Goal: Task Accomplishment & Management: Manage account settings

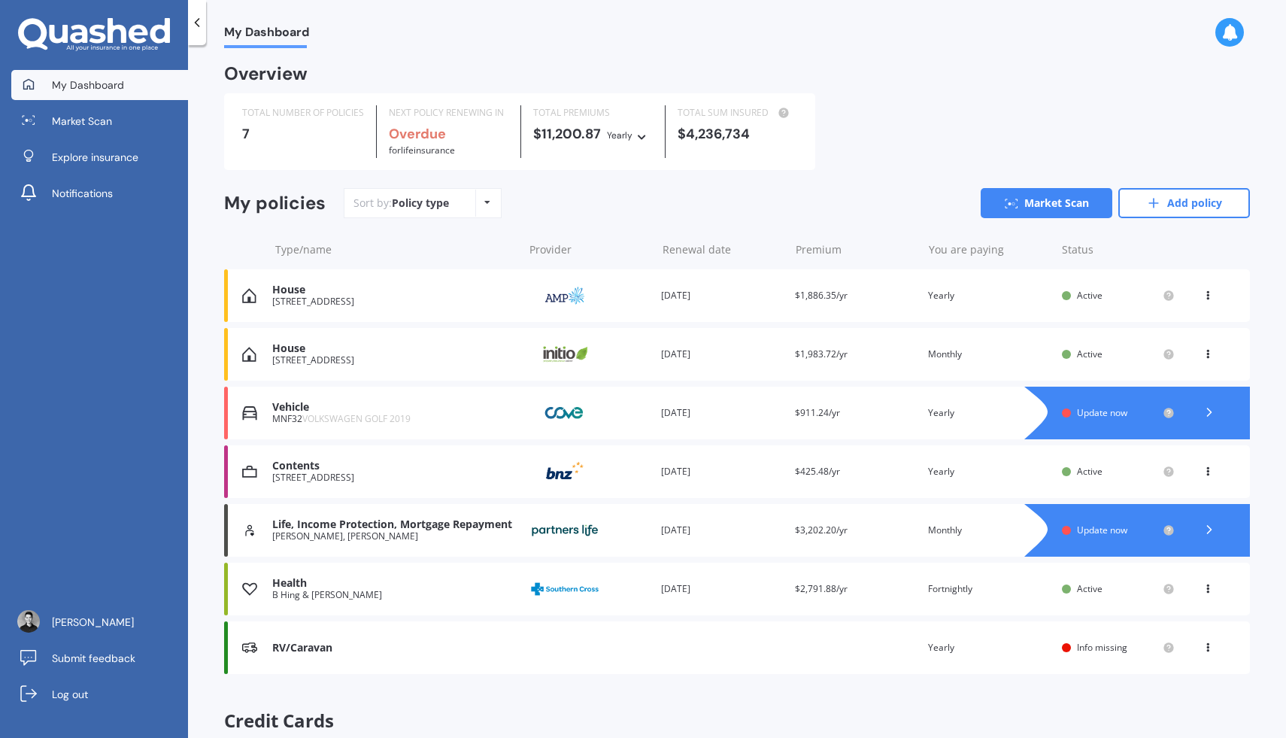
click at [771, 431] on div "Vehicle MNF32 VOLKSWAGEN GOLF 2019 Provider Renewal date [DATE] Premium $911.24…" at bounding box center [736, 412] width 1025 height 53
click at [862, 424] on div "Vehicle MNF32 VOLKSWAGEN GOLF 2019 Provider Renewal date [DATE] Premium $911.24…" at bounding box center [736, 412] width 1025 height 53
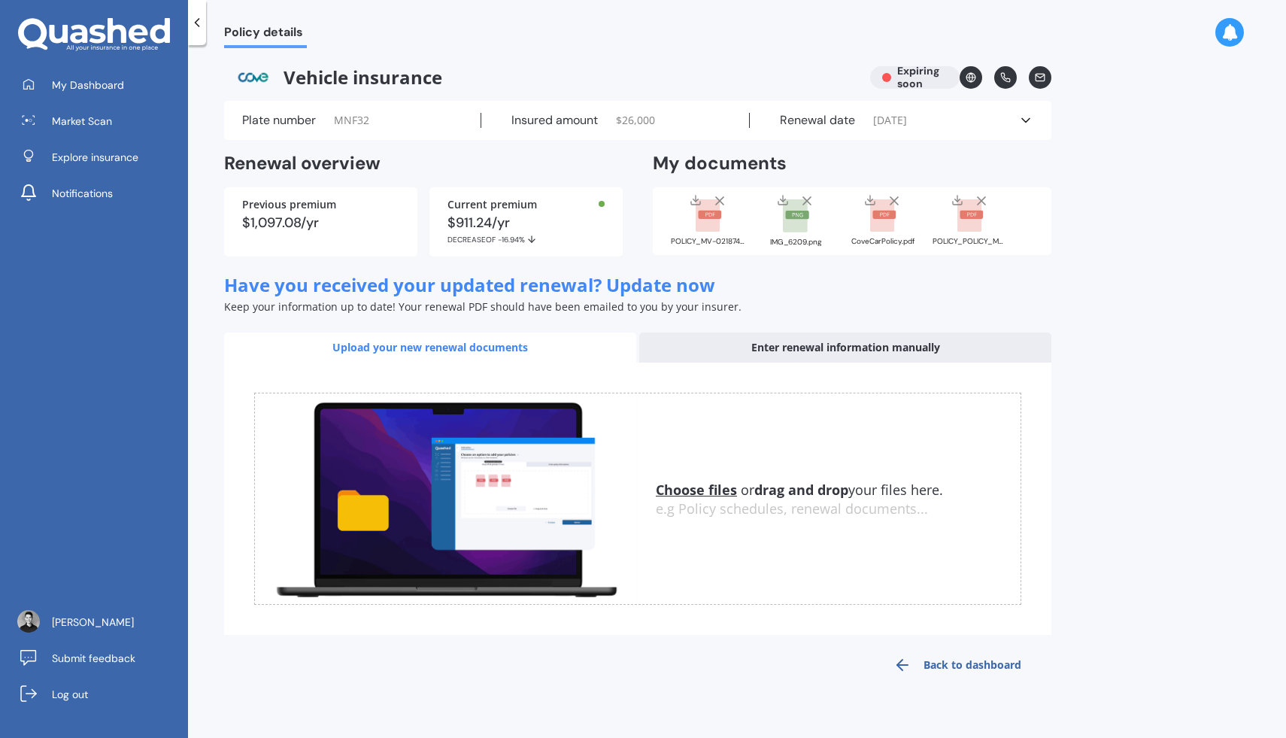
click at [732, 349] on div "Enter renewal information manually" at bounding box center [845, 347] width 412 height 30
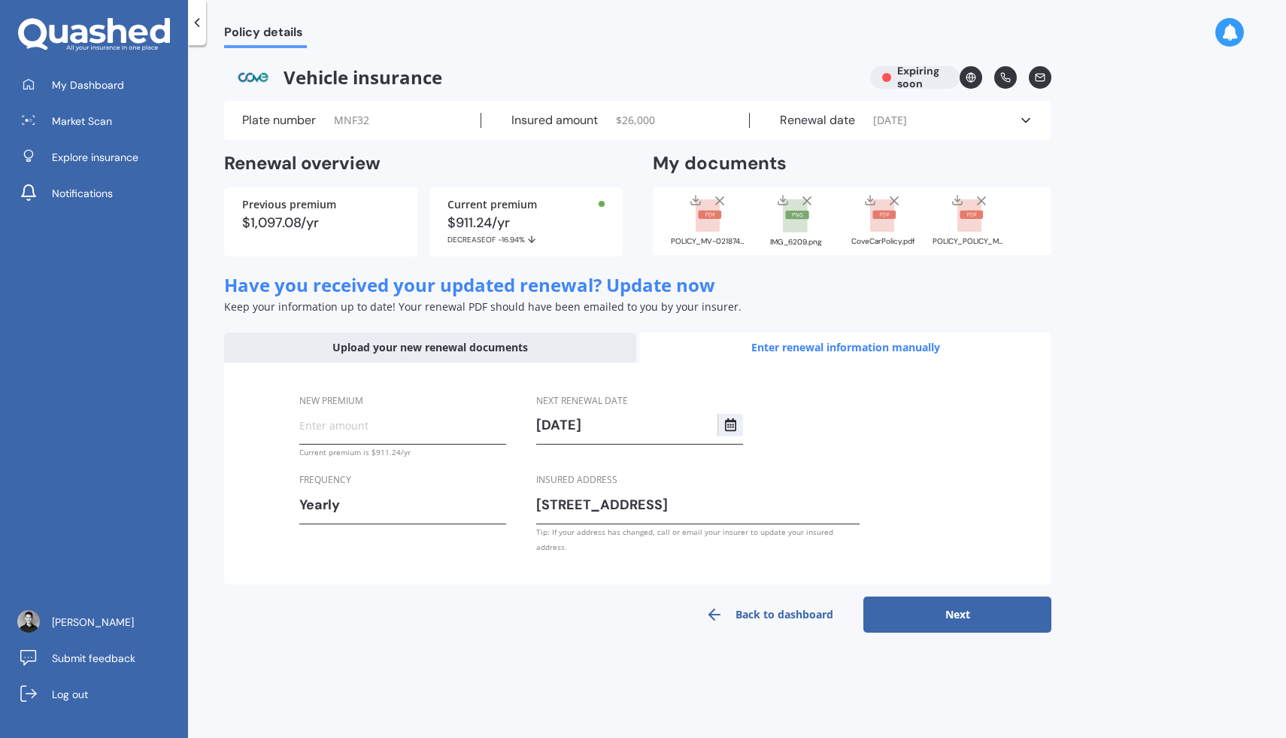
click at [420, 429] on input "New premium" at bounding box center [402, 424] width 207 height 23
click at [1041, 400] on div "New premium Current premium is $911.24/yr Frequency Yearly Yearly Six-Monthly Q…" at bounding box center [637, 473] width 827 height 223
click at [133, 116] on link "Market Scan" at bounding box center [99, 121] width 177 height 30
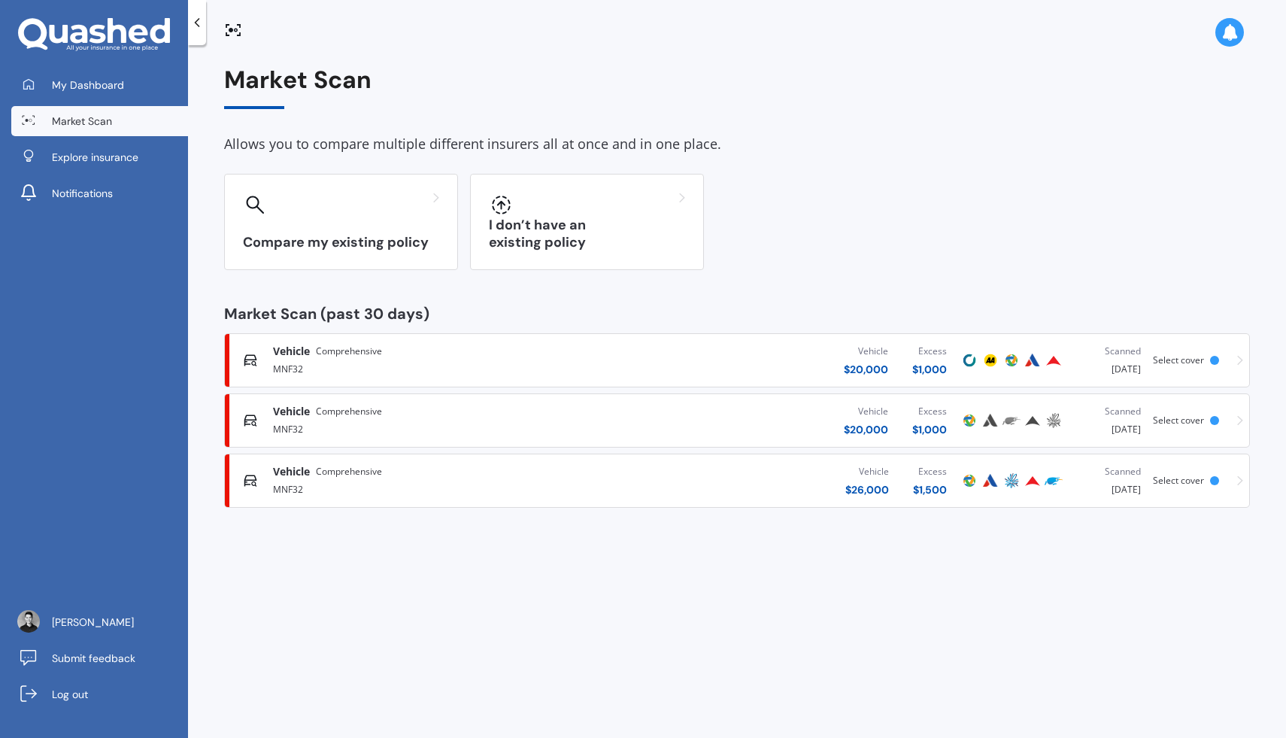
click at [669, 360] on div "Vehicle $ 20,000 Excess $ 1,000" at bounding box center [780, 360] width 358 height 45
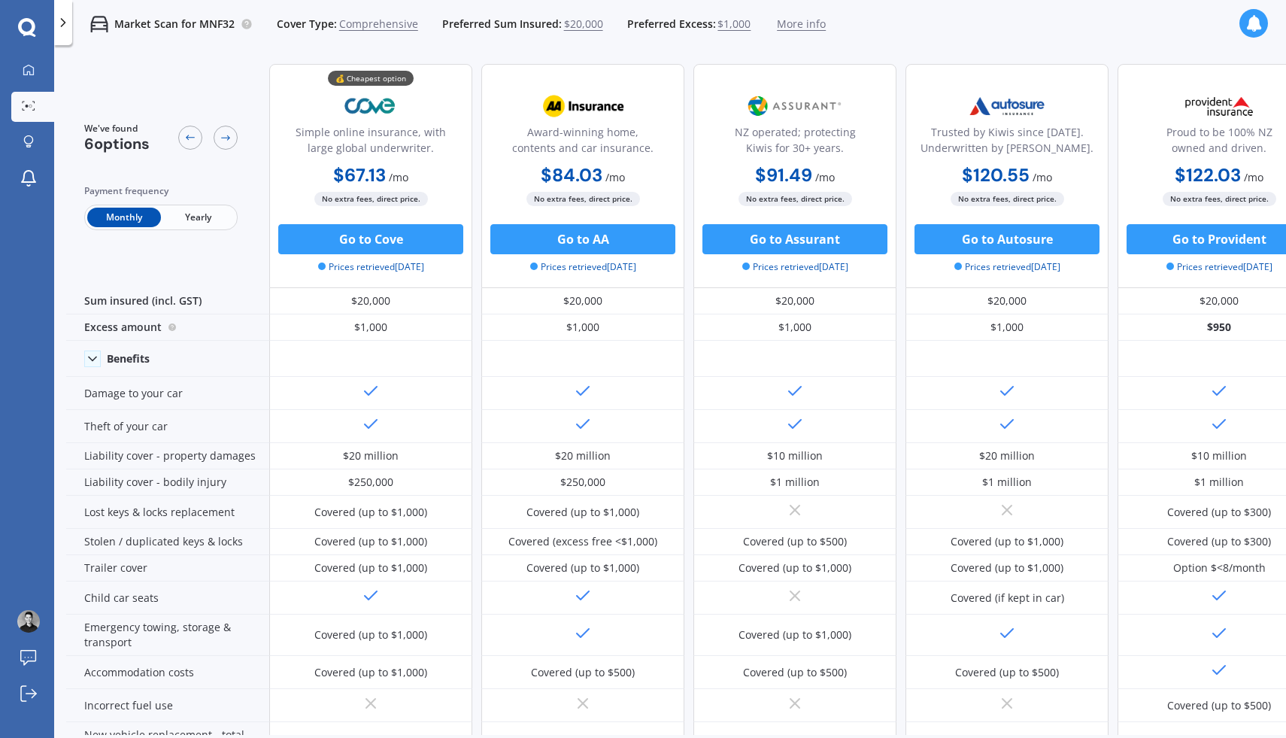
click at [212, 220] on span "Yearly" at bounding box center [198, 217] width 74 height 20
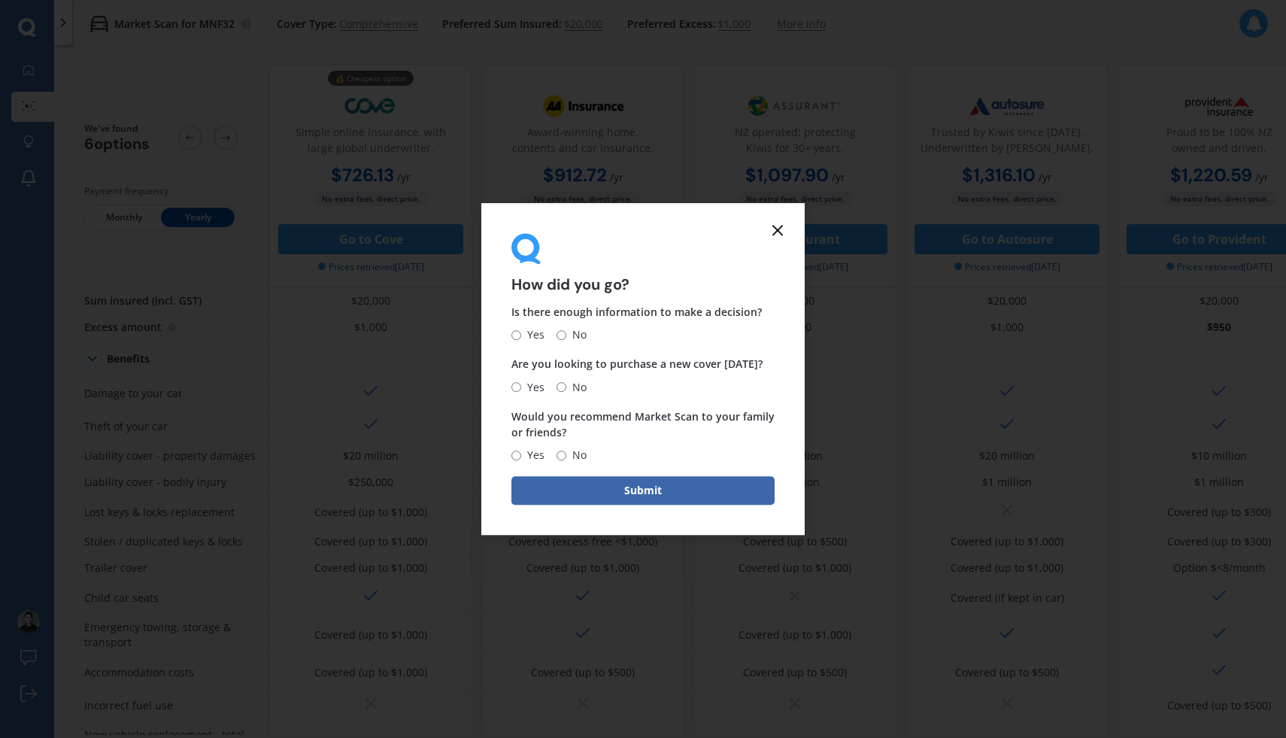
click at [777, 229] on line at bounding box center [777, 230] width 9 height 9
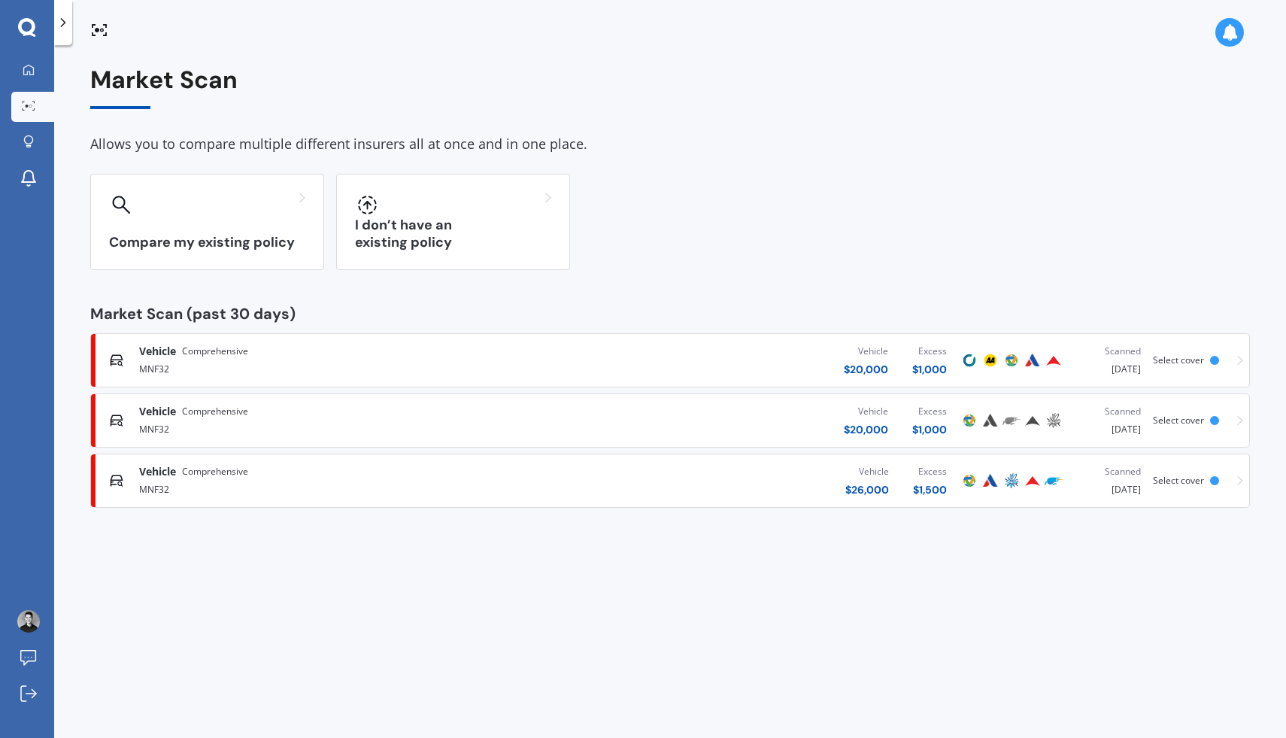
click at [711, 416] on div "Vehicle $ 20,000 Excess $ 1,000" at bounding box center [746, 420] width 425 height 45
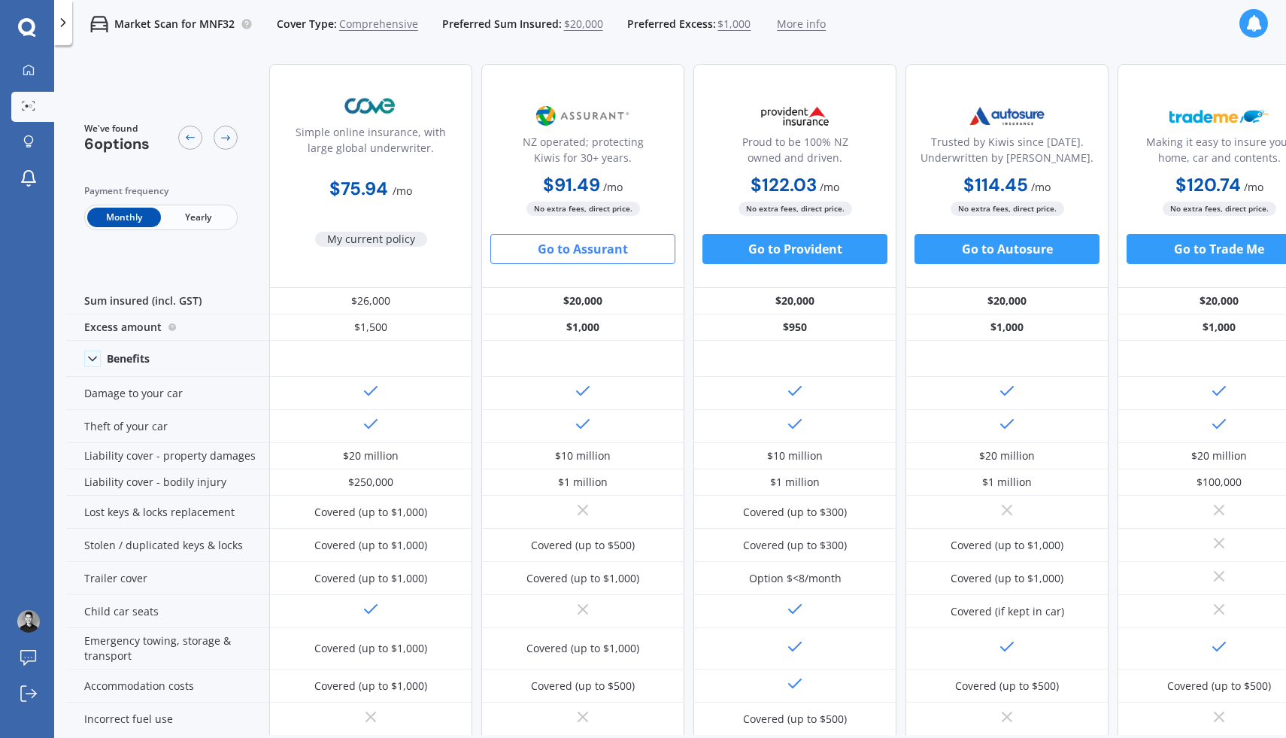
click at [213, 232] on div "We've found 6 options Payment frequency Monthly Yearly" at bounding box center [167, 176] width 203 height 224
click at [211, 223] on span "Yearly" at bounding box center [198, 217] width 74 height 20
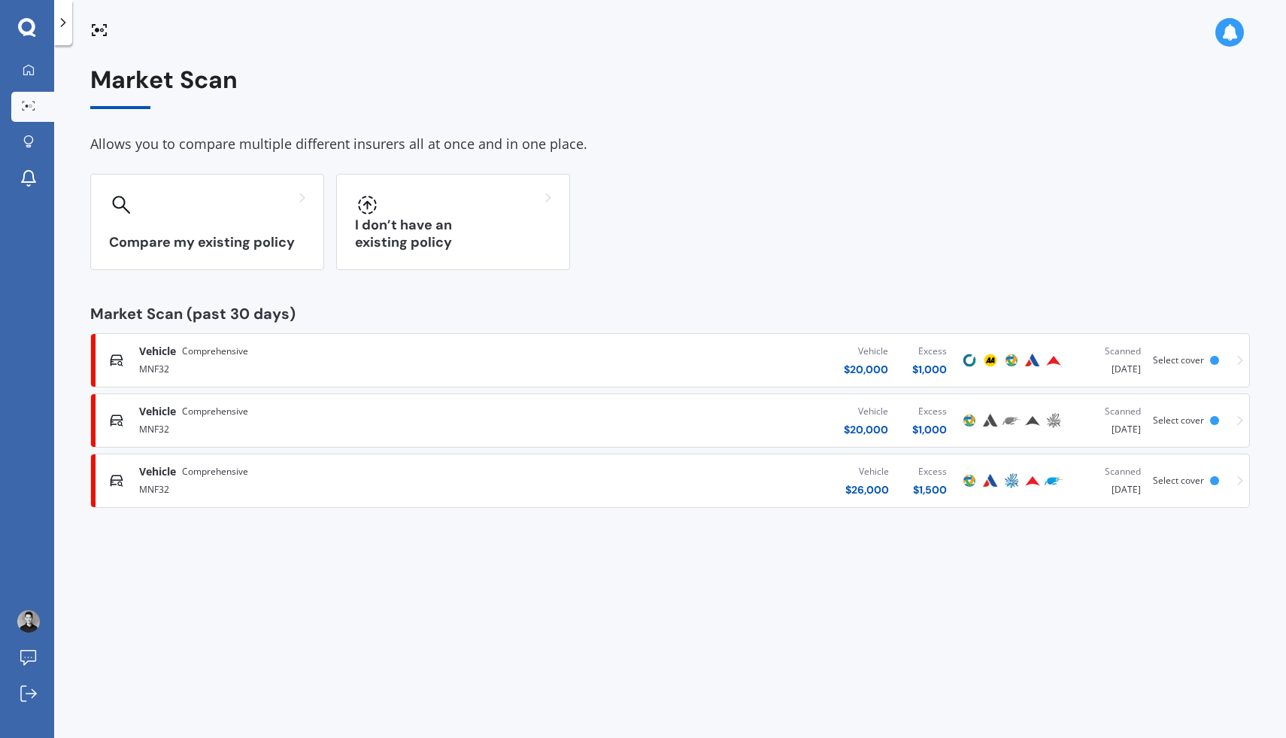
click at [699, 357] on div "Vehicle $ 20,000 Excess $ 1,000" at bounding box center [746, 360] width 425 height 45
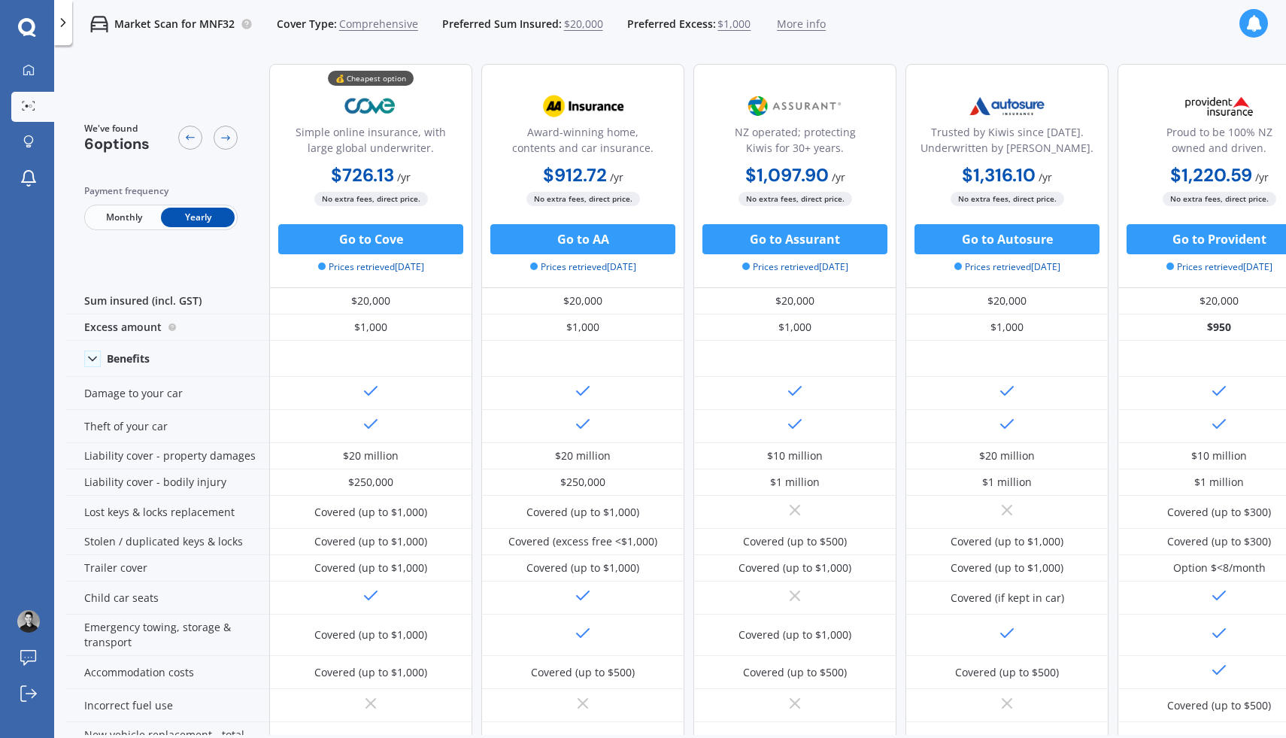
click at [127, 219] on span "Monthly" at bounding box center [124, 217] width 74 height 20
click at [188, 218] on span "Yearly" at bounding box center [198, 217] width 74 height 20
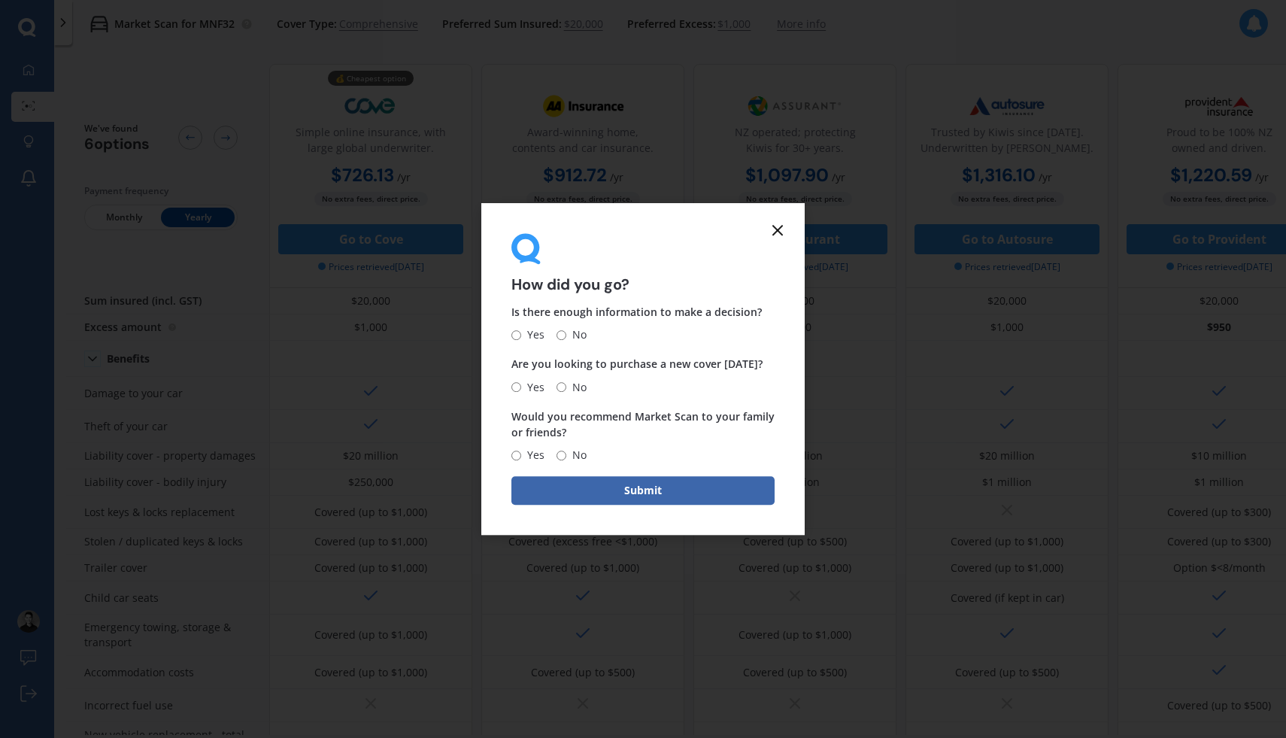
click at [775, 227] on line at bounding box center [777, 230] width 9 height 9
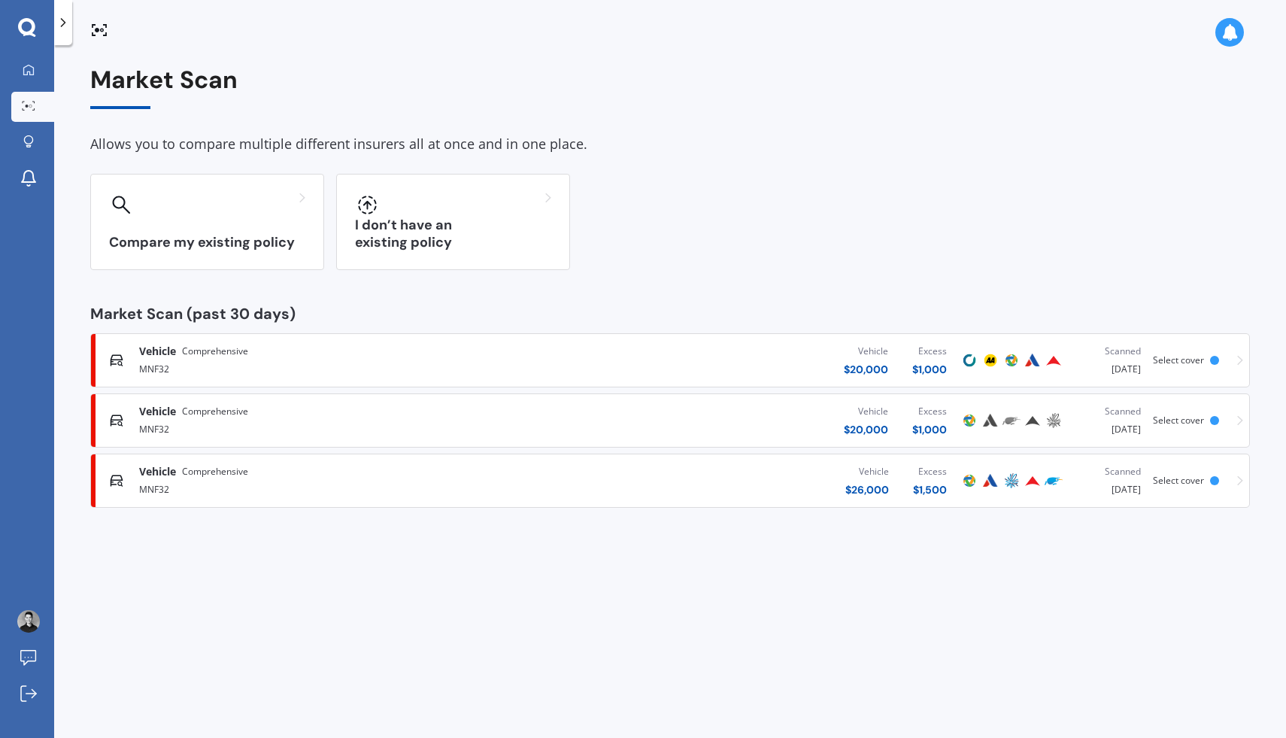
click at [580, 493] on div "Vehicle $ 26,000 Excess $ 1,500" at bounding box center [746, 480] width 425 height 45
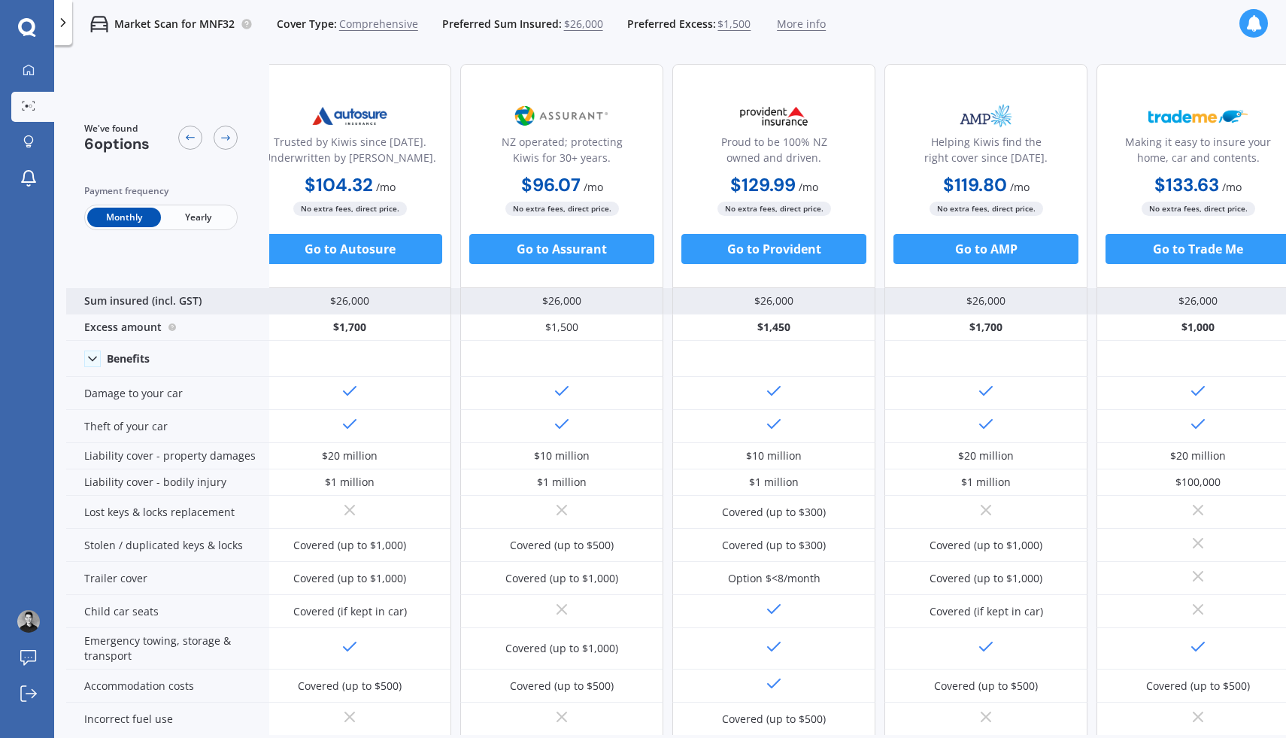
scroll to position [0, 254]
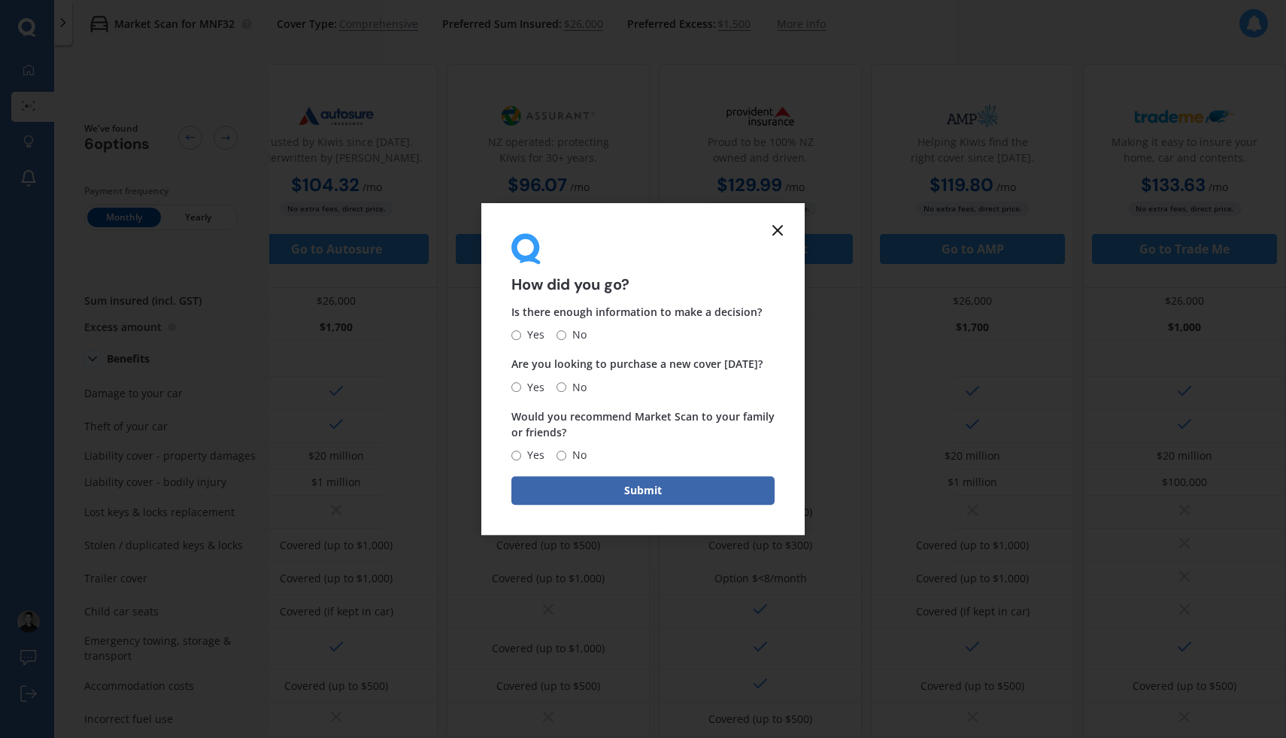
click at [773, 232] on icon at bounding box center [777, 230] width 18 height 18
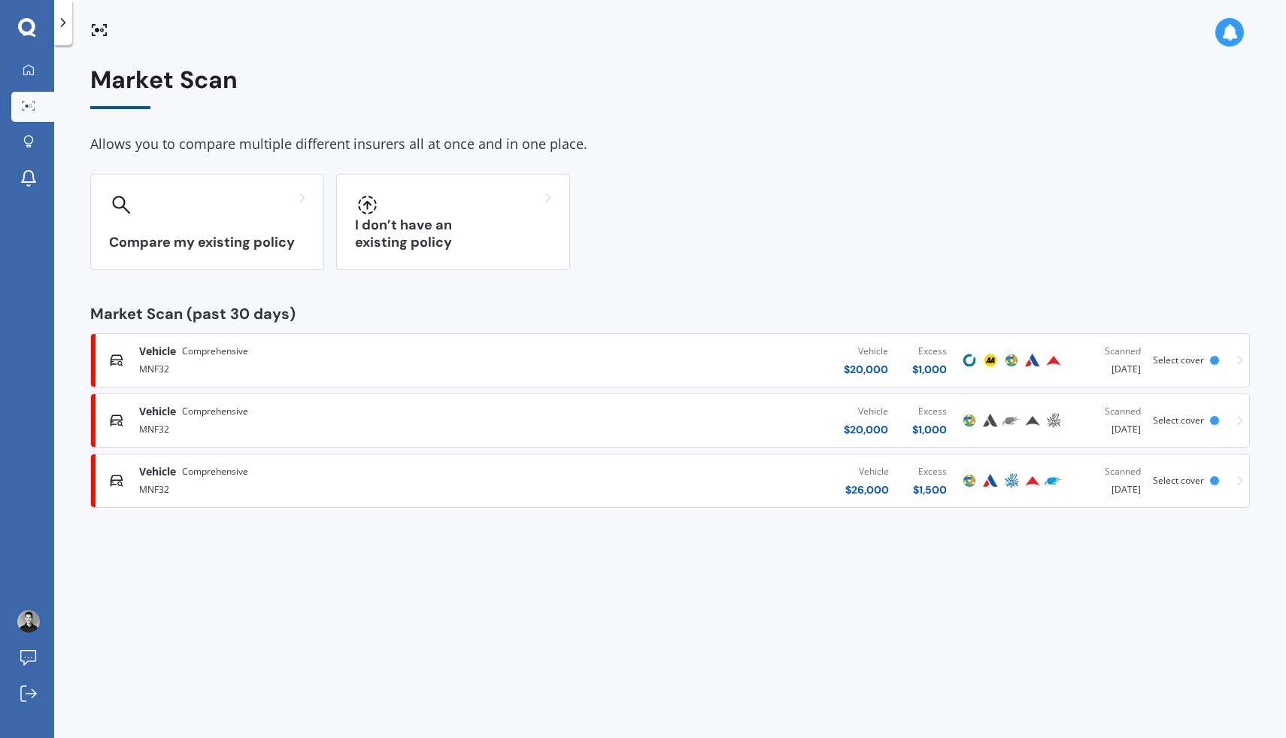
click at [54, 96] on div "Market Scan Allows you to compare multiple different insurers all at once and i…" at bounding box center [669, 394] width 1231 height 692
click at [49, 77] on link "My Dashboard" at bounding box center [32, 71] width 43 height 30
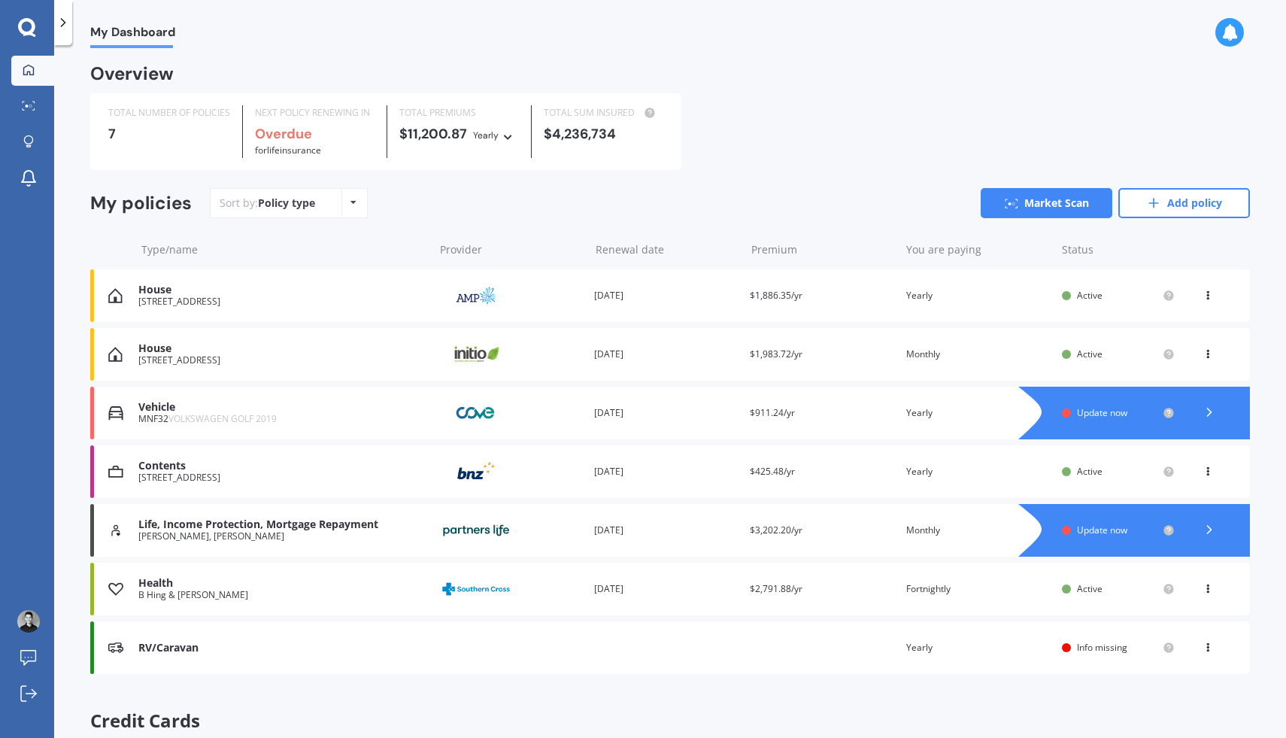
click at [678, 419] on div "Renewal date [DATE]" at bounding box center [666, 412] width 144 height 15
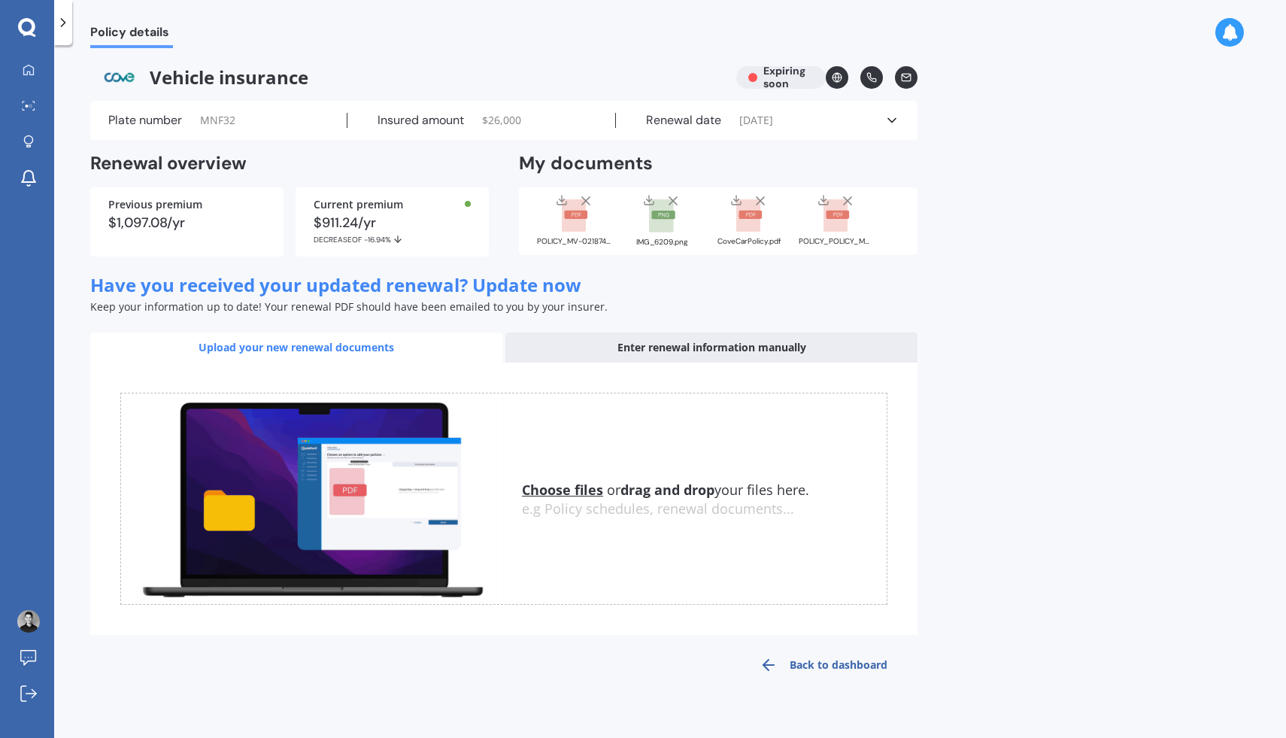
click at [628, 344] on div "Enter renewal information manually" at bounding box center [711, 347] width 412 height 30
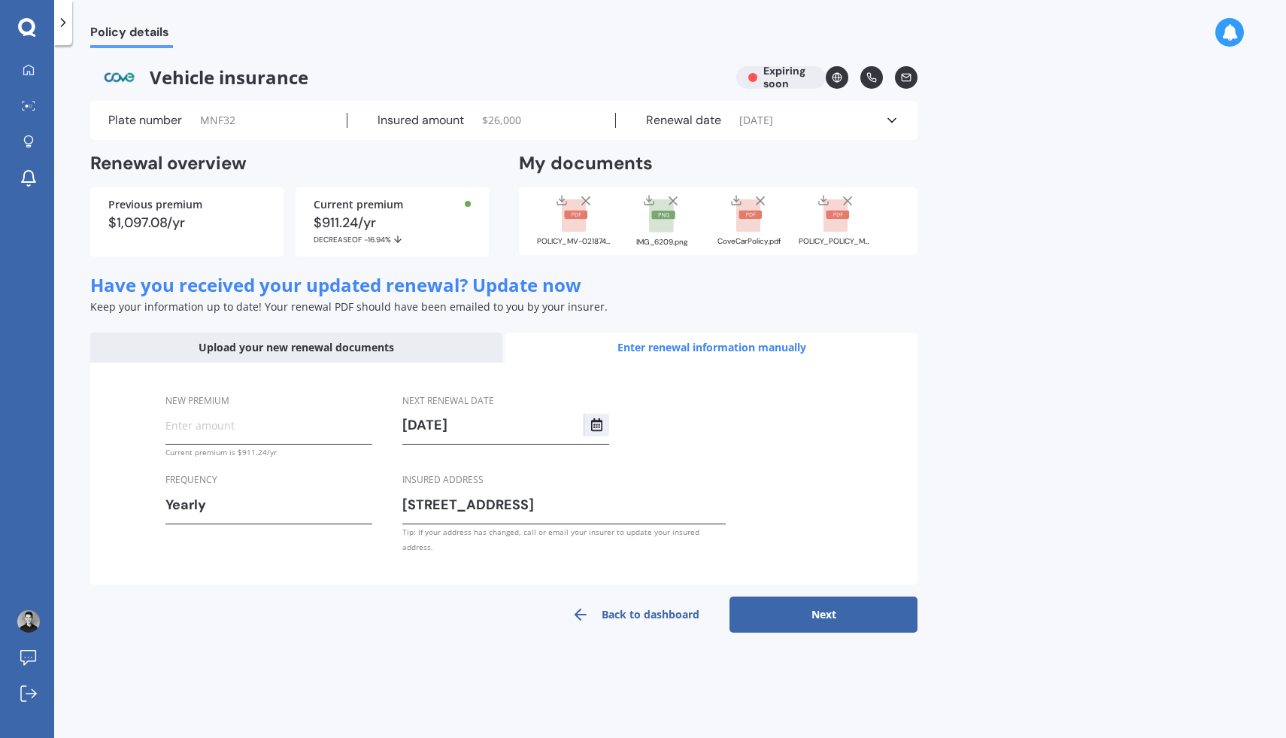
click at [294, 432] on input "New premium" at bounding box center [268, 424] width 207 height 23
type input "$911.24"
click at [879, 449] on div "New premium $911.24 Current premium is $911.24/yr Frequency Yearly Yearly Six-M…" at bounding box center [503, 473] width 827 height 223
click at [835, 598] on button "Next" at bounding box center [823, 614] width 188 height 36
select select "12"
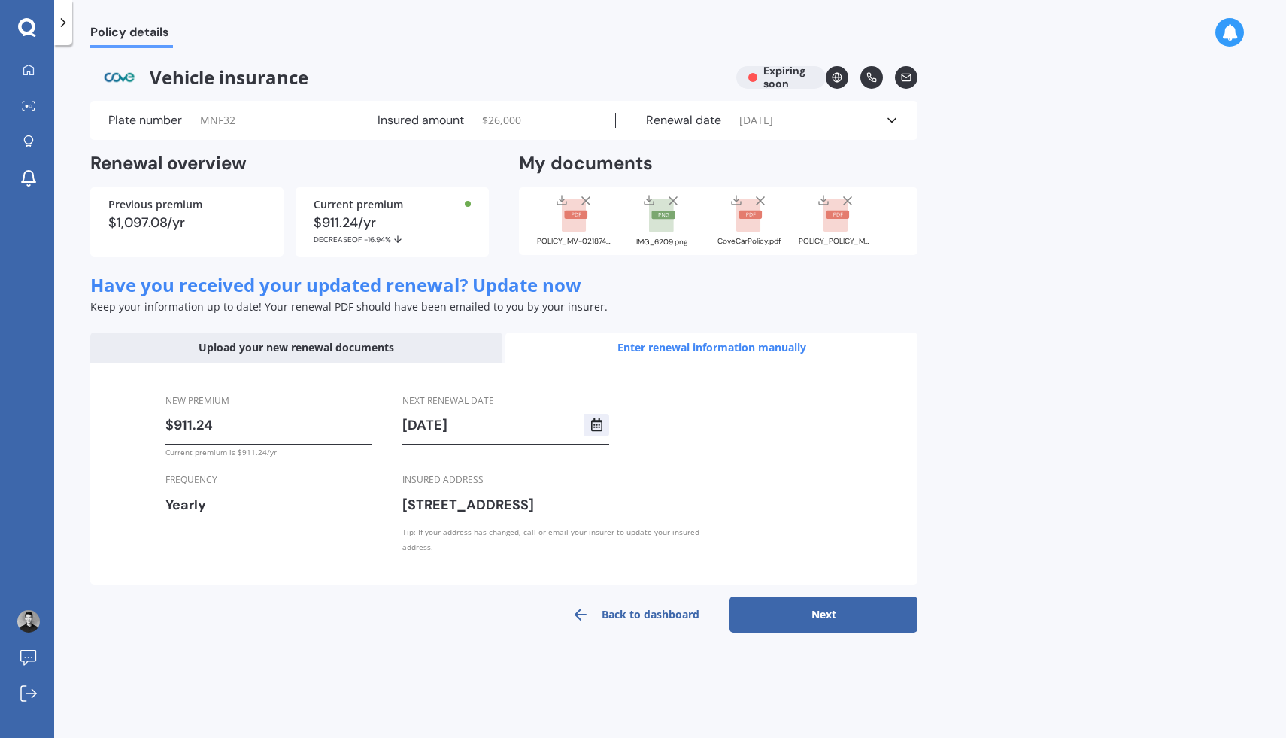
select select "09"
select select "2026"
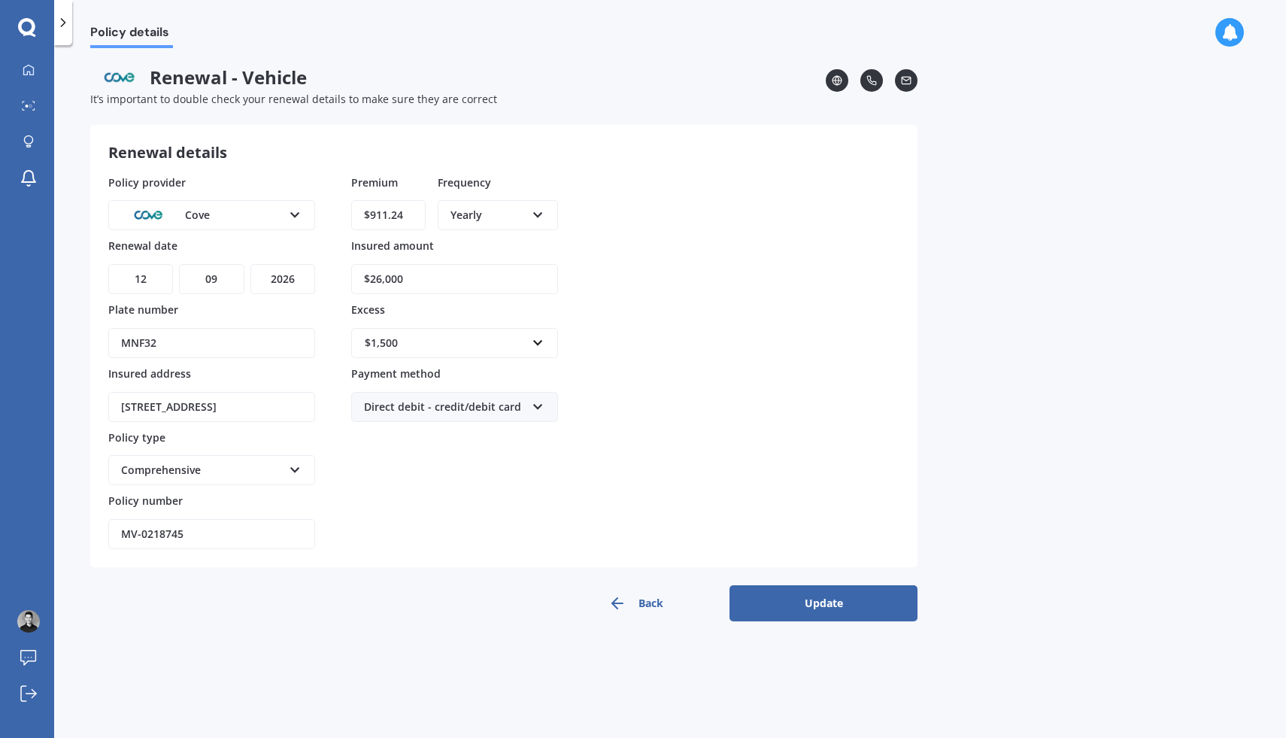
click at [635, 601] on button "Back" at bounding box center [635, 603] width 188 height 36
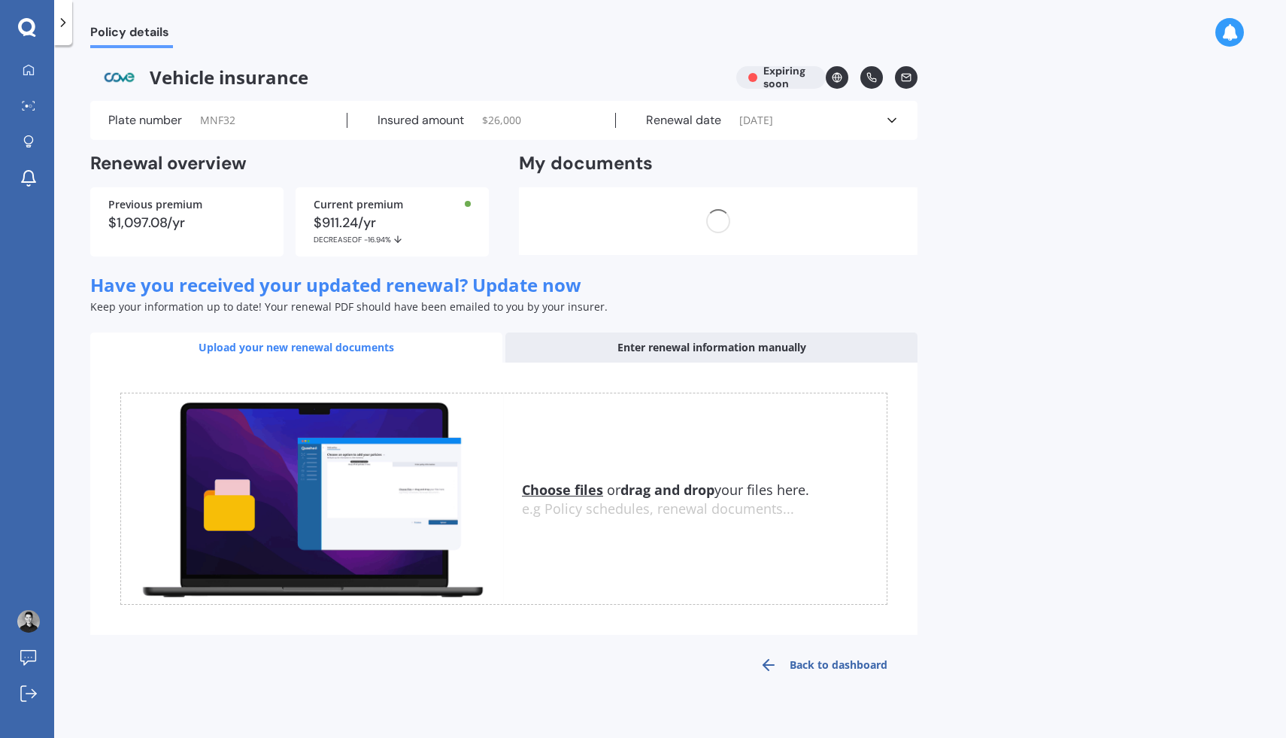
click at [650, 346] on div "Enter renewal information manually" at bounding box center [711, 347] width 412 height 30
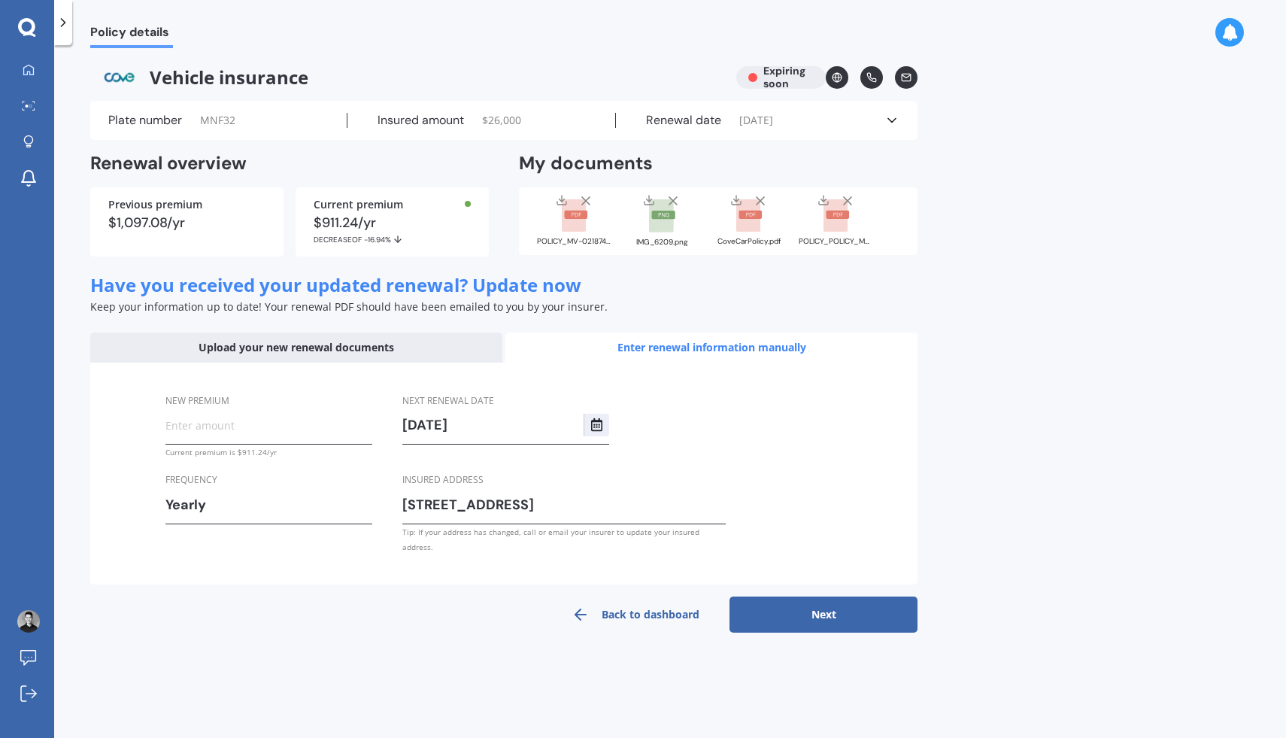
click at [308, 429] on input "New premium" at bounding box center [268, 424] width 207 height 23
type input "$911.24"
click at [824, 596] on button "Next" at bounding box center [823, 614] width 188 height 36
select select "12"
select select "09"
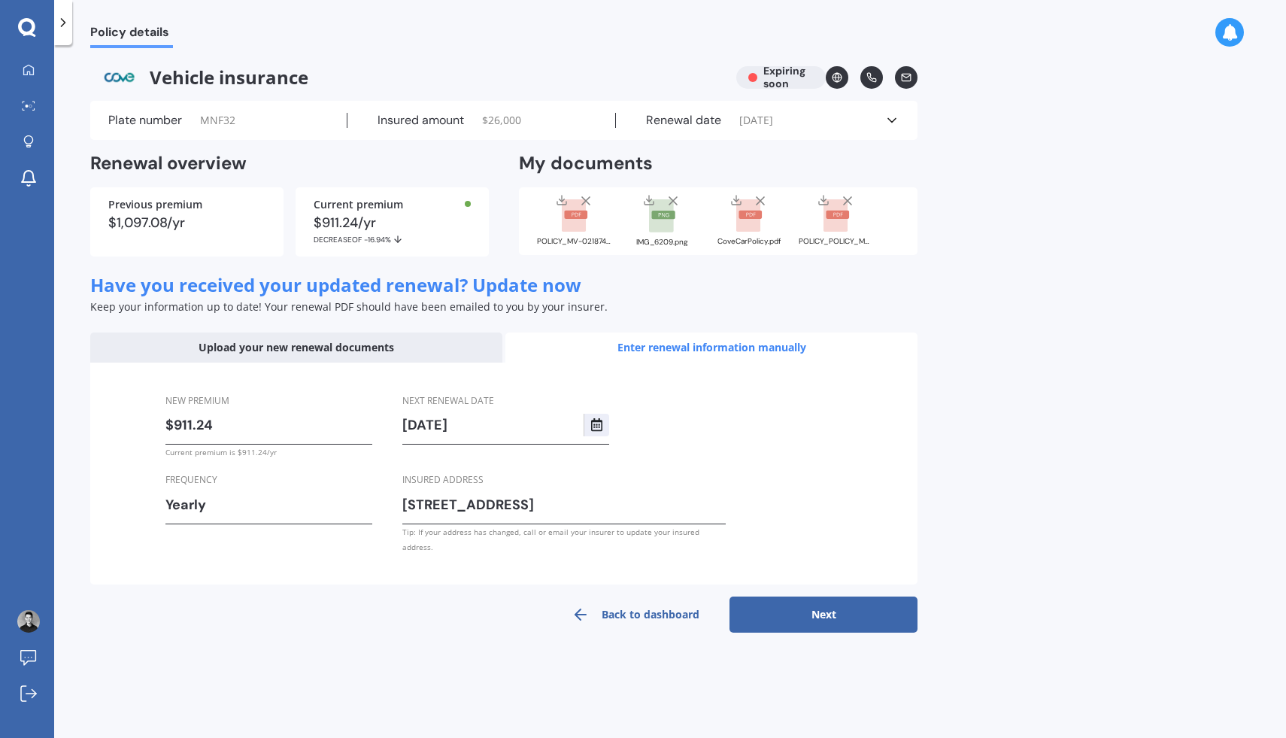
select select "2026"
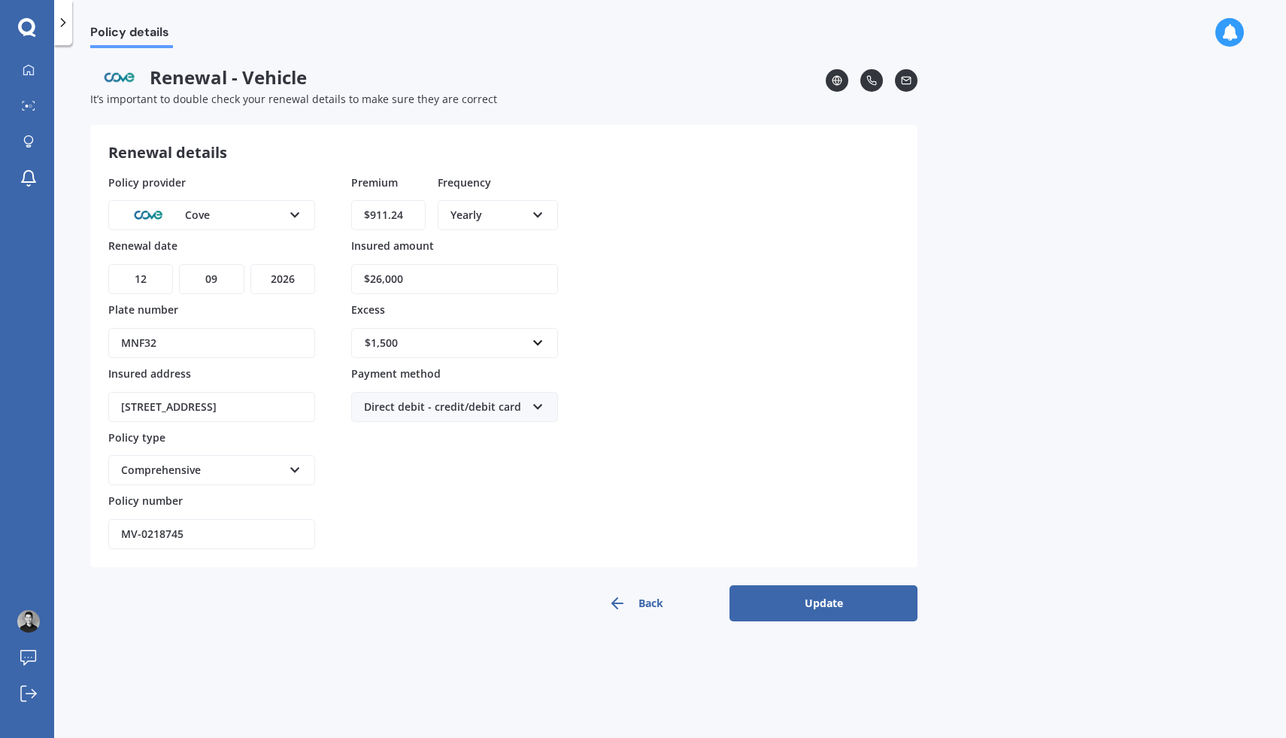
click at [824, 586] on button "Update" at bounding box center [823, 603] width 188 height 36
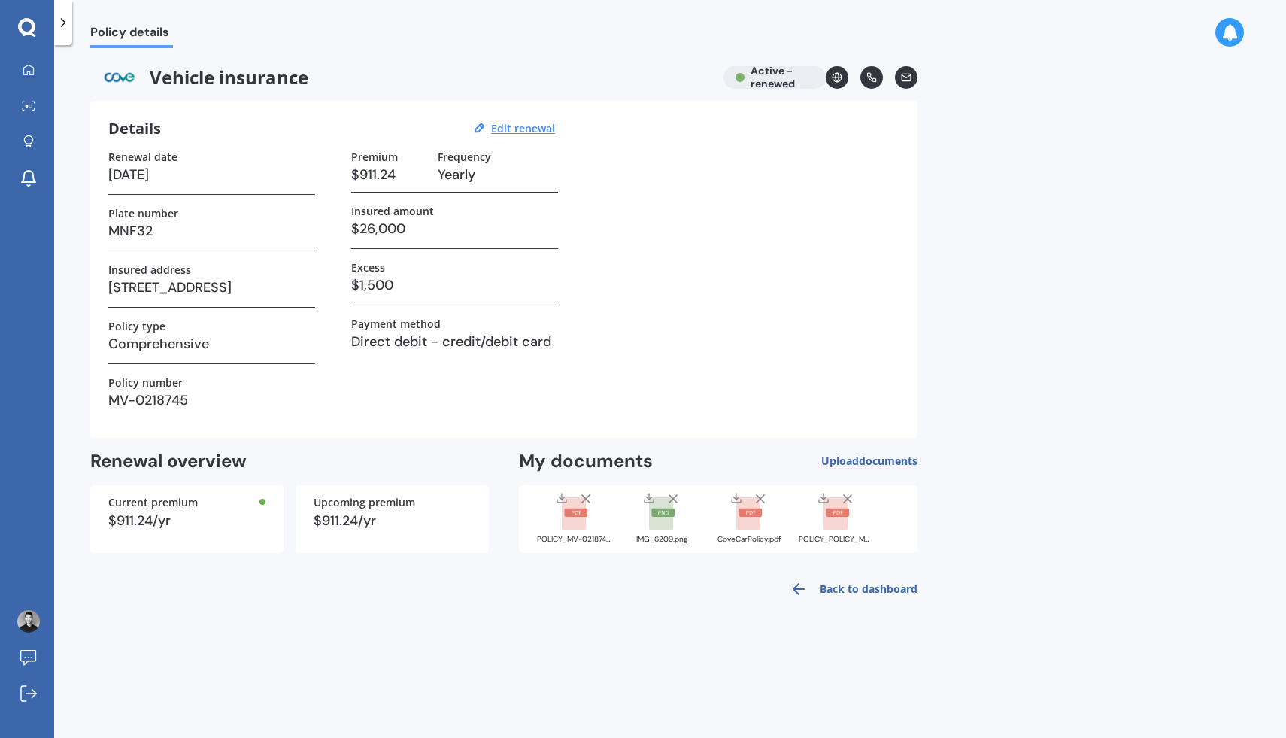
click at [1019, 552] on div "Policy details Vehicle insurance Active - renewed Details Edit renewal Renewal …" at bounding box center [669, 394] width 1231 height 692
click at [853, 592] on link "Back to dashboard" at bounding box center [848, 589] width 137 height 36
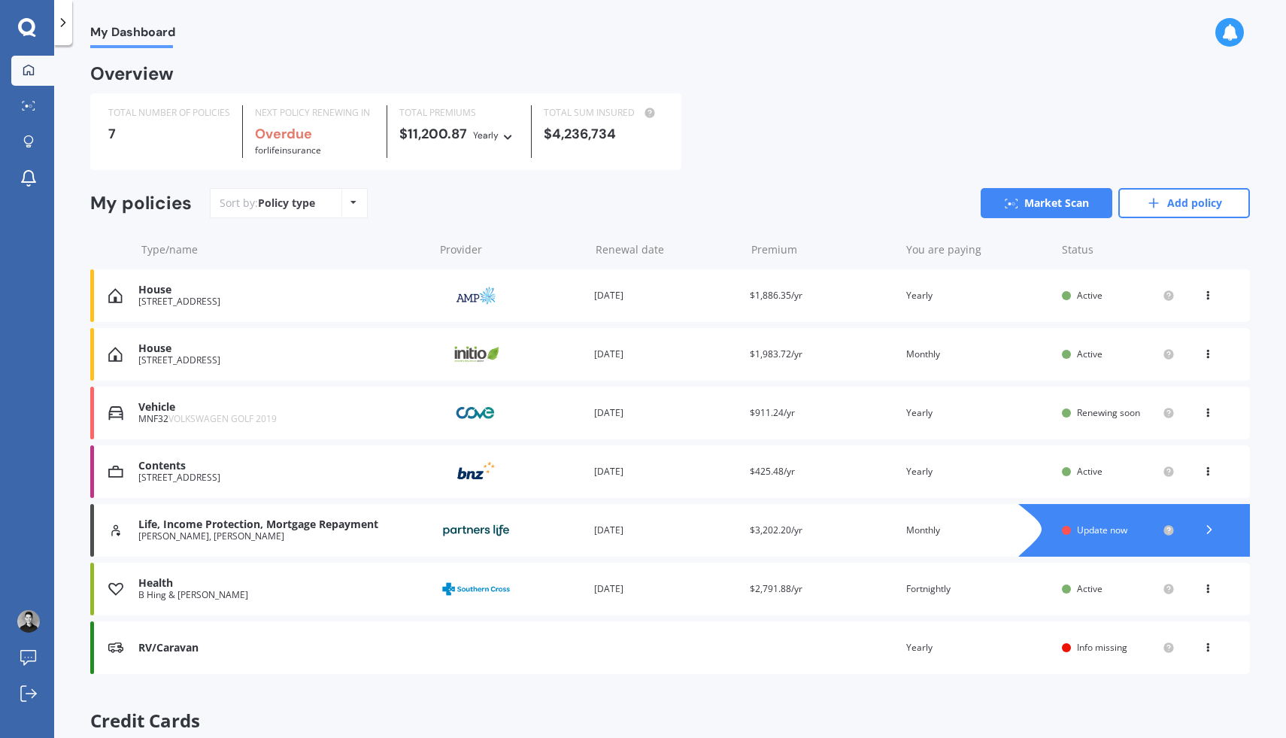
click at [1202, 645] on icon at bounding box center [1207, 644] width 11 height 9
click at [1165, 703] on div "Delete" at bounding box center [1174, 706] width 149 height 30
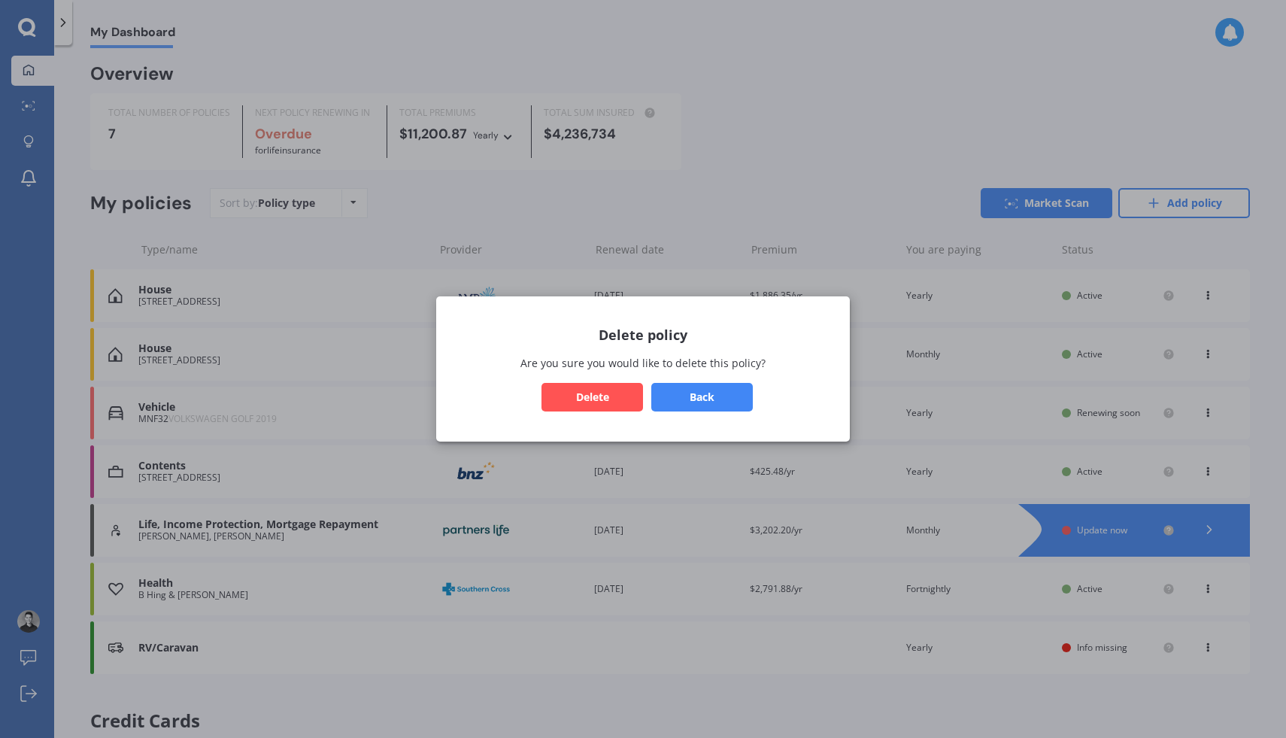
click at [606, 392] on button "Delete" at bounding box center [591, 397] width 101 height 29
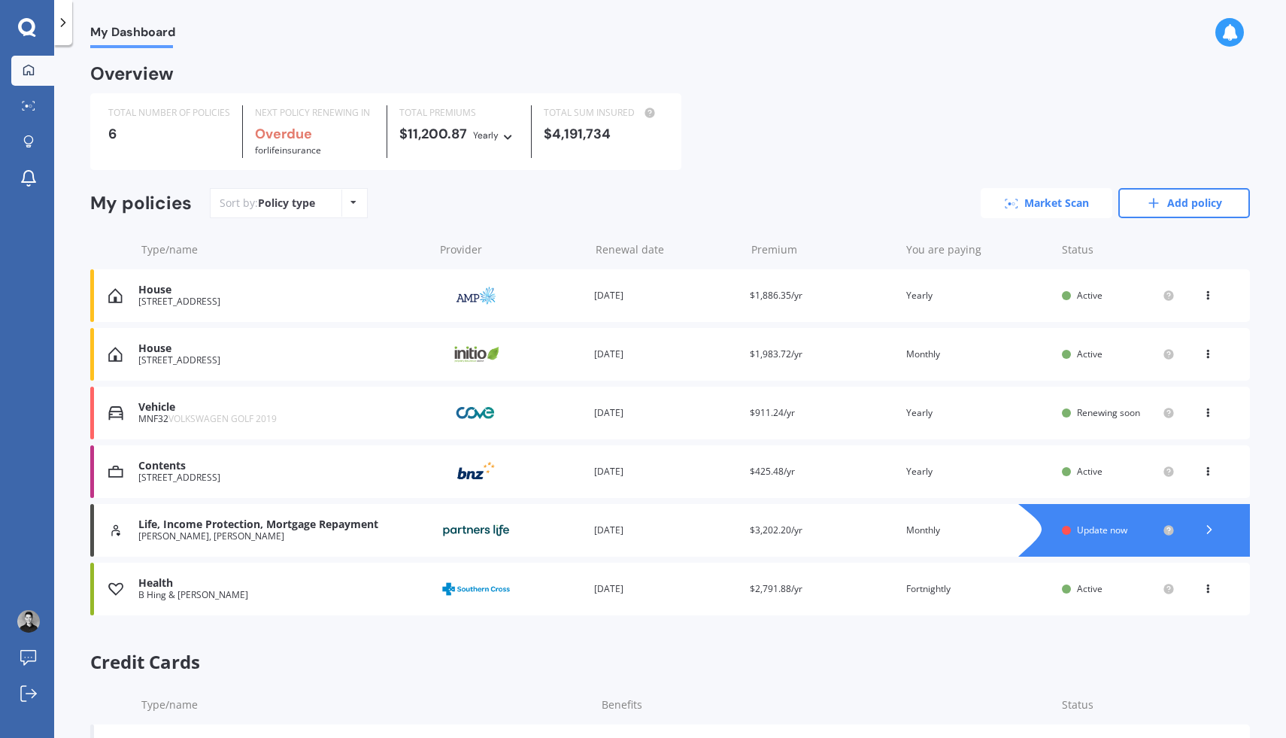
click at [1035, 201] on link "Market Scan" at bounding box center [1046, 203] width 132 height 30
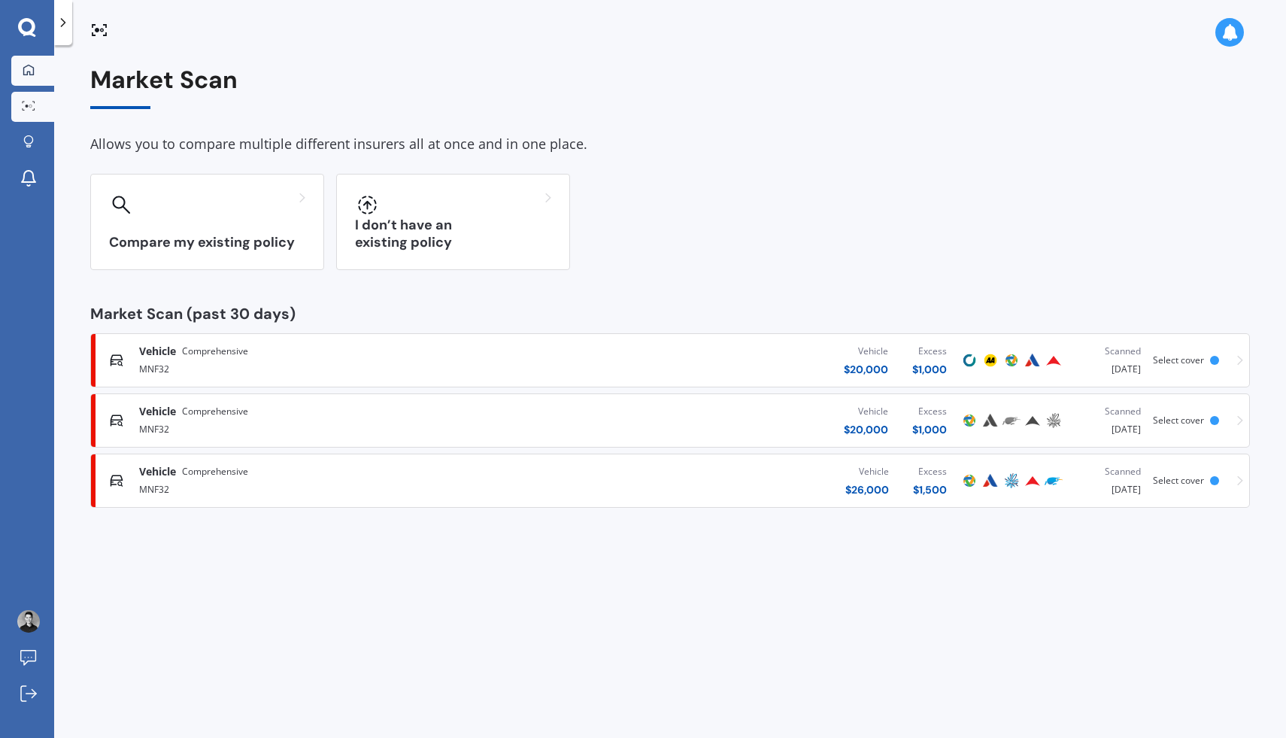
click at [31, 64] on icon at bounding box center [29, 70] width 12 height 12
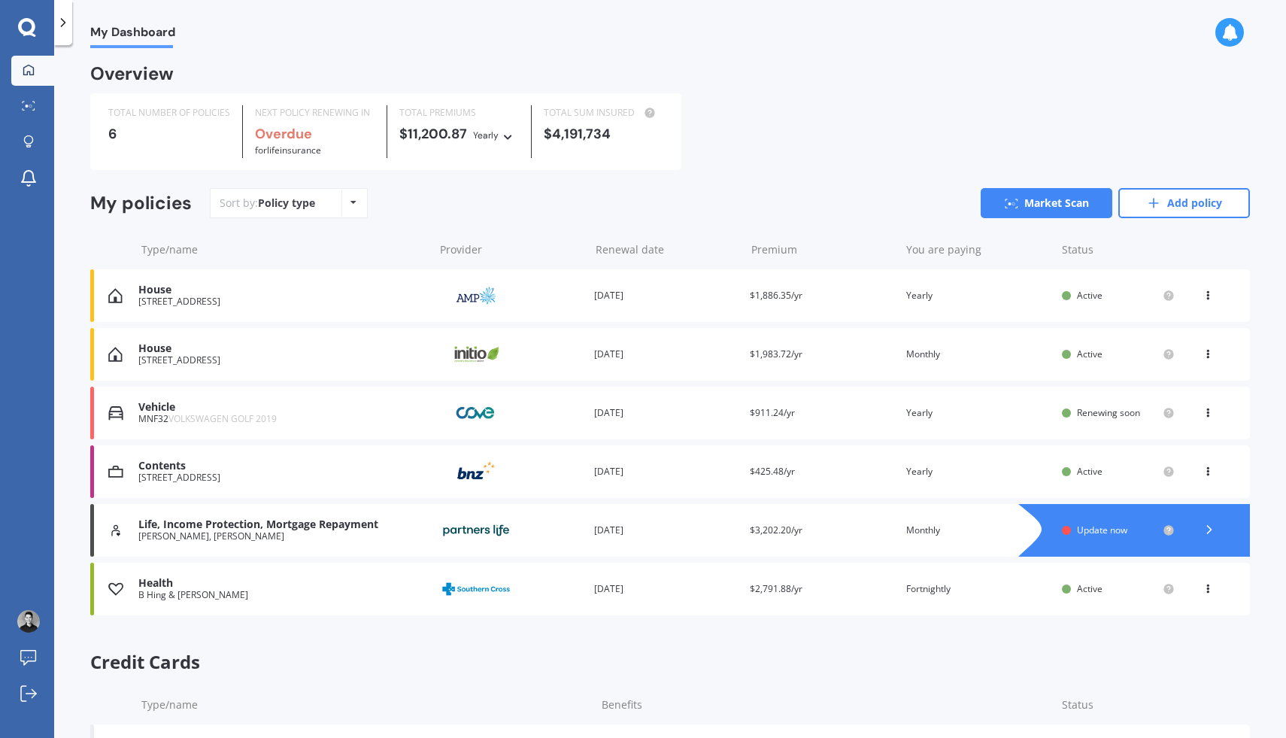
click at [844, 355] on div "Premium $1,983.72/yr" at bounding box center [822, 354] width 144 height 15
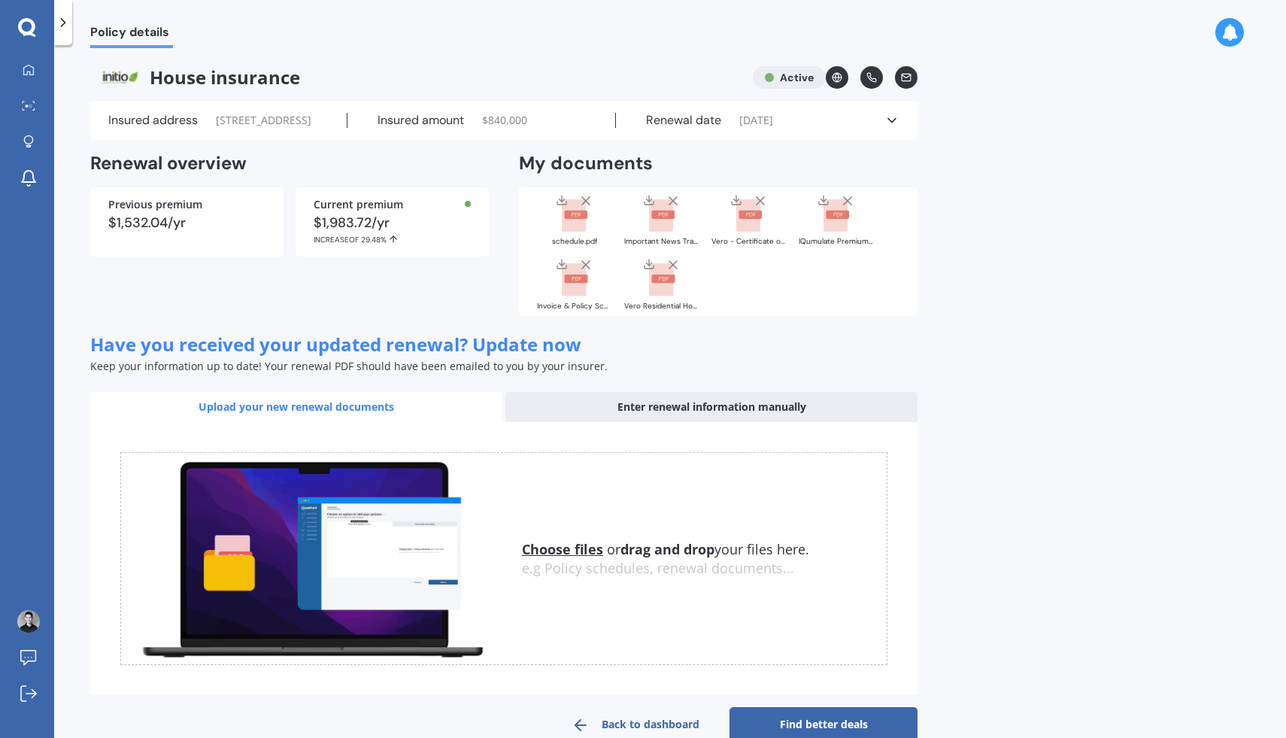
click at [898, 140] on div "Insured address [STREET_ADDRESS] Insured amount $ 840,000 Renewal date [DATE] S…" at bounding box center [503, 120] width 827 height 39
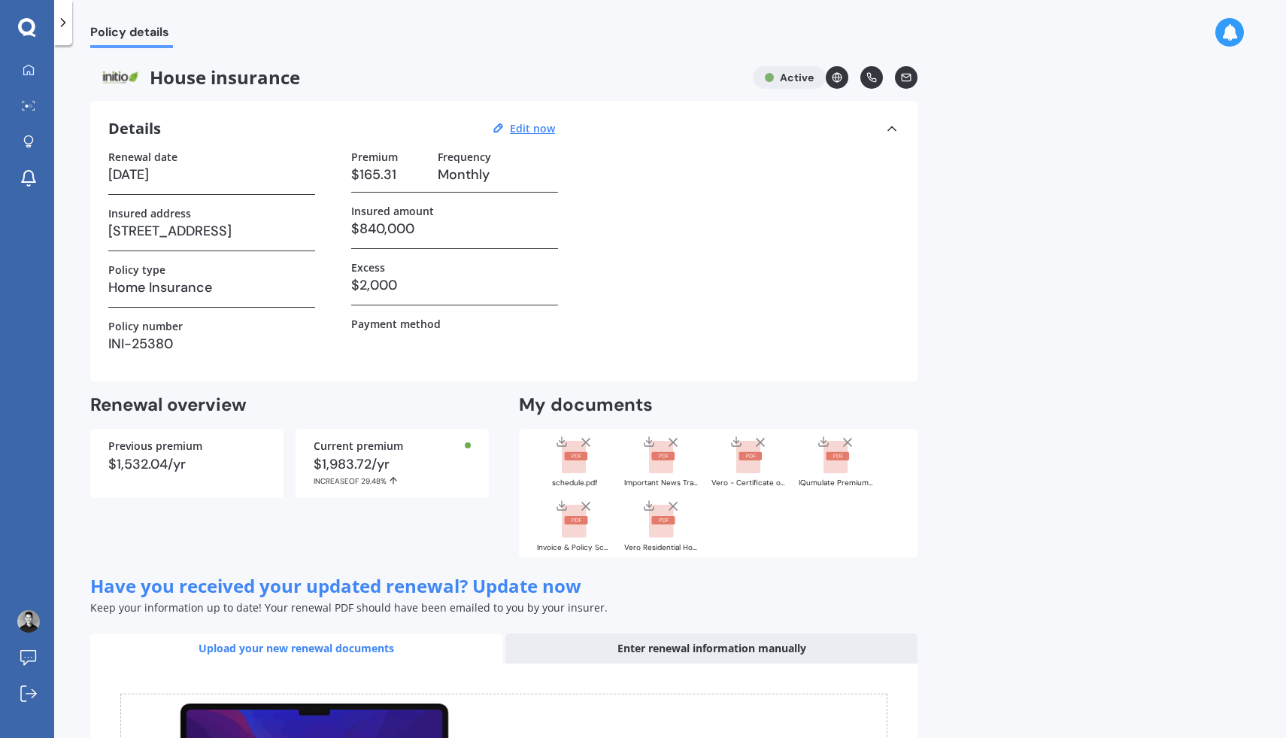
click at [894, 129] on polyline at bounding box center [892, 128] width 8 height 4
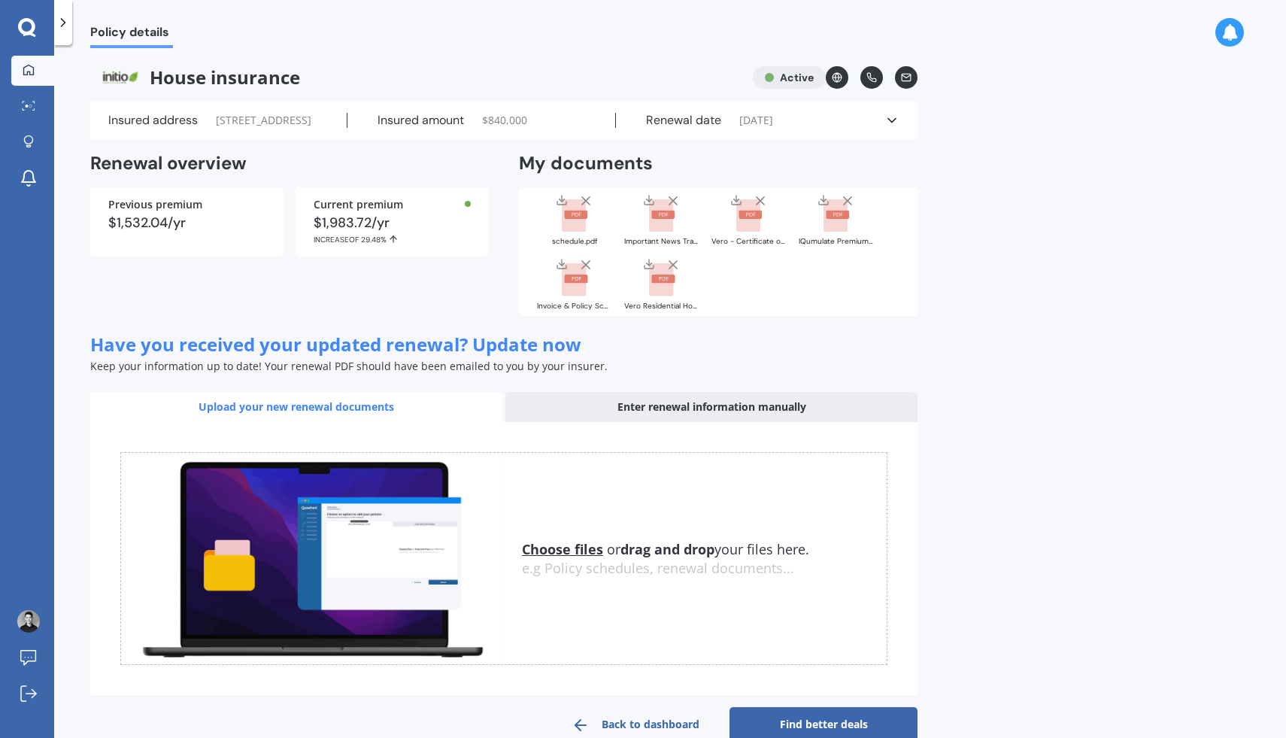
click at [31, 73] on icon at bounding box center [29, 70] width 12 height 12
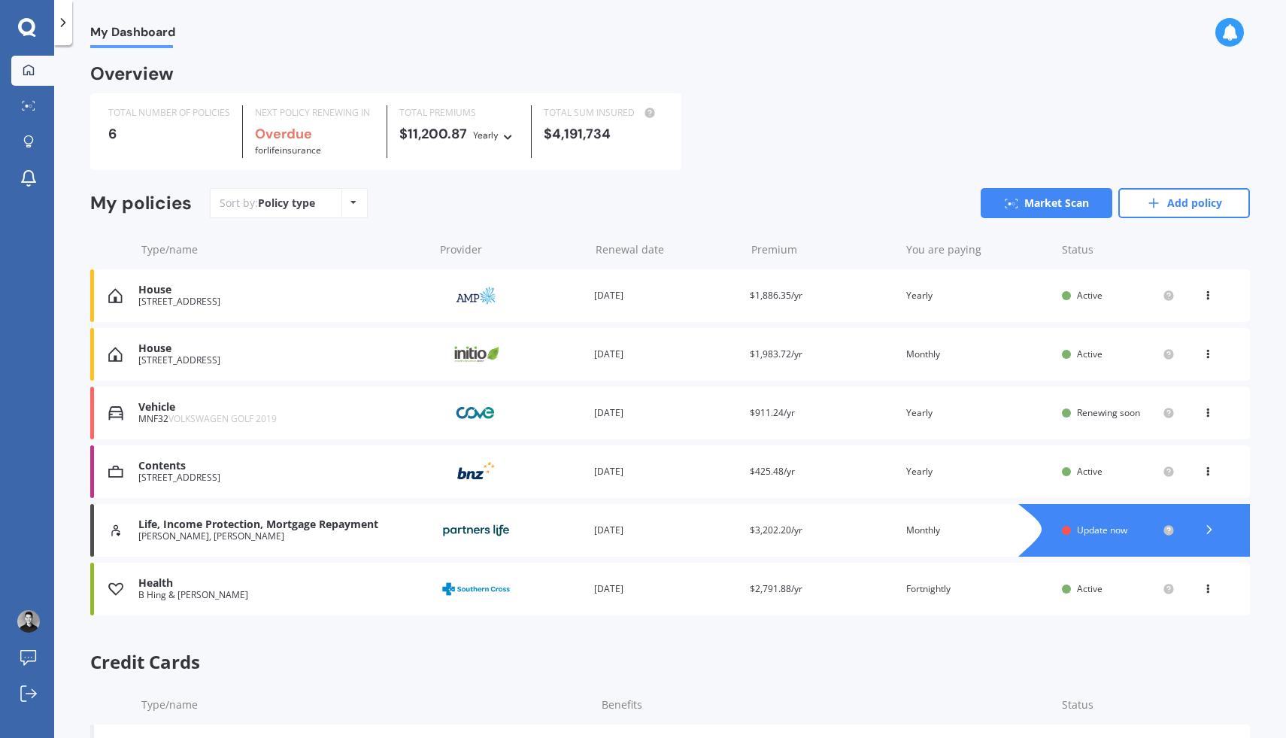
click at [1007, 350] on div "You are paying Monthly" at bounding box center [978, 354] width 144 height 15
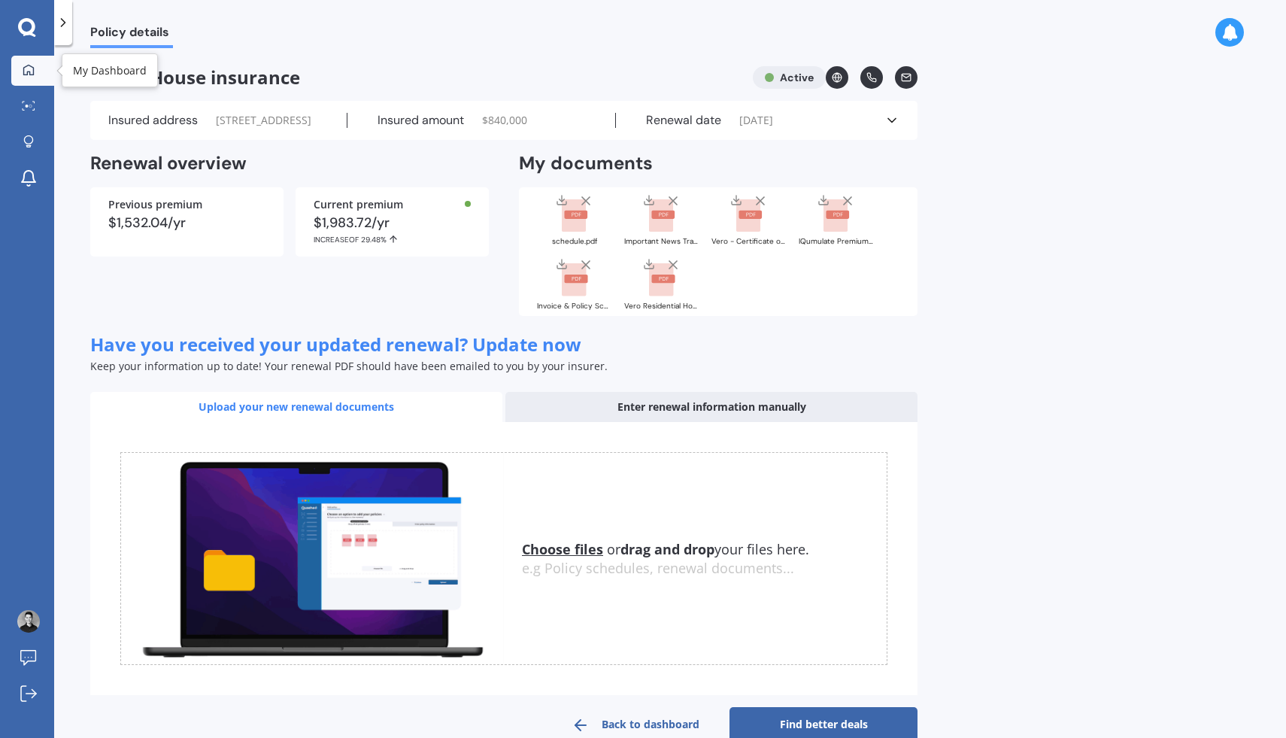
click at [13, 65] on link "My Dashboard" at bounding box center [32, 71] width 43 height 30
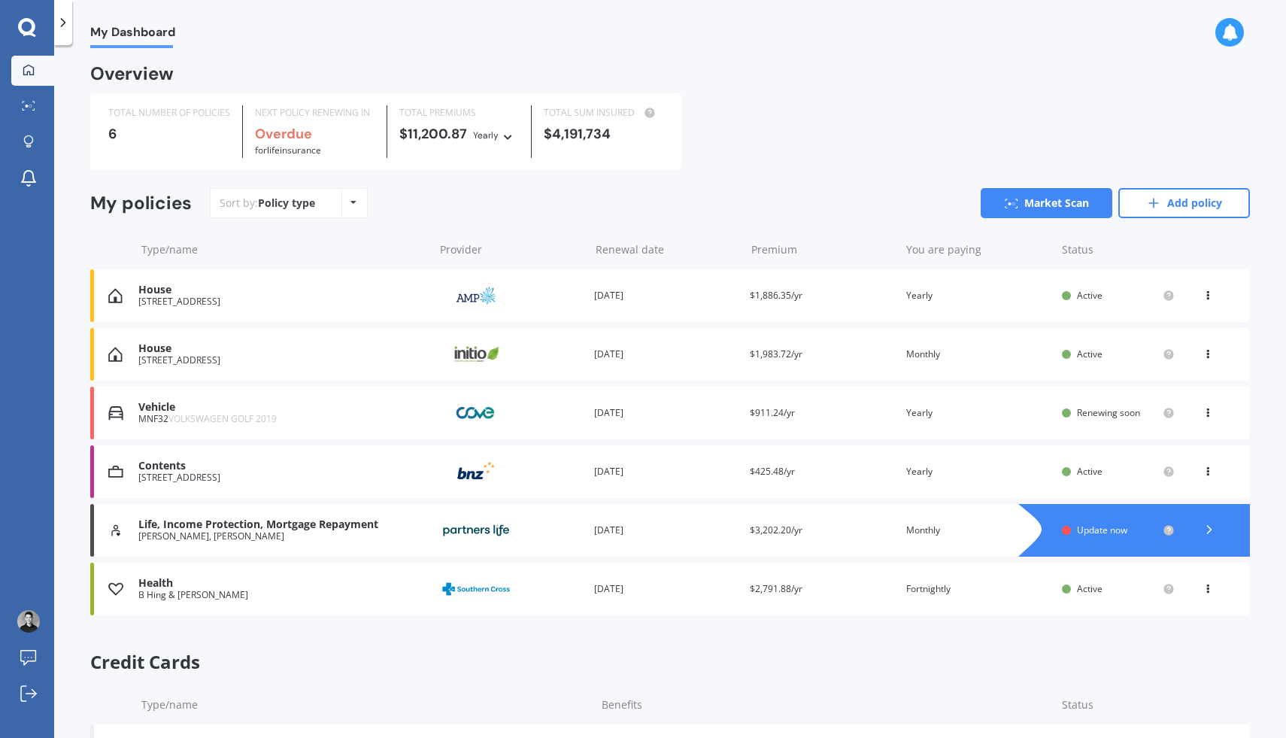
click at [1204, 356] on icon at bounding box center [1207, 351] width 11 height 9
click at [1177, 409] on div "Delete" at bounding box center [1174, 413] width 149 height 30
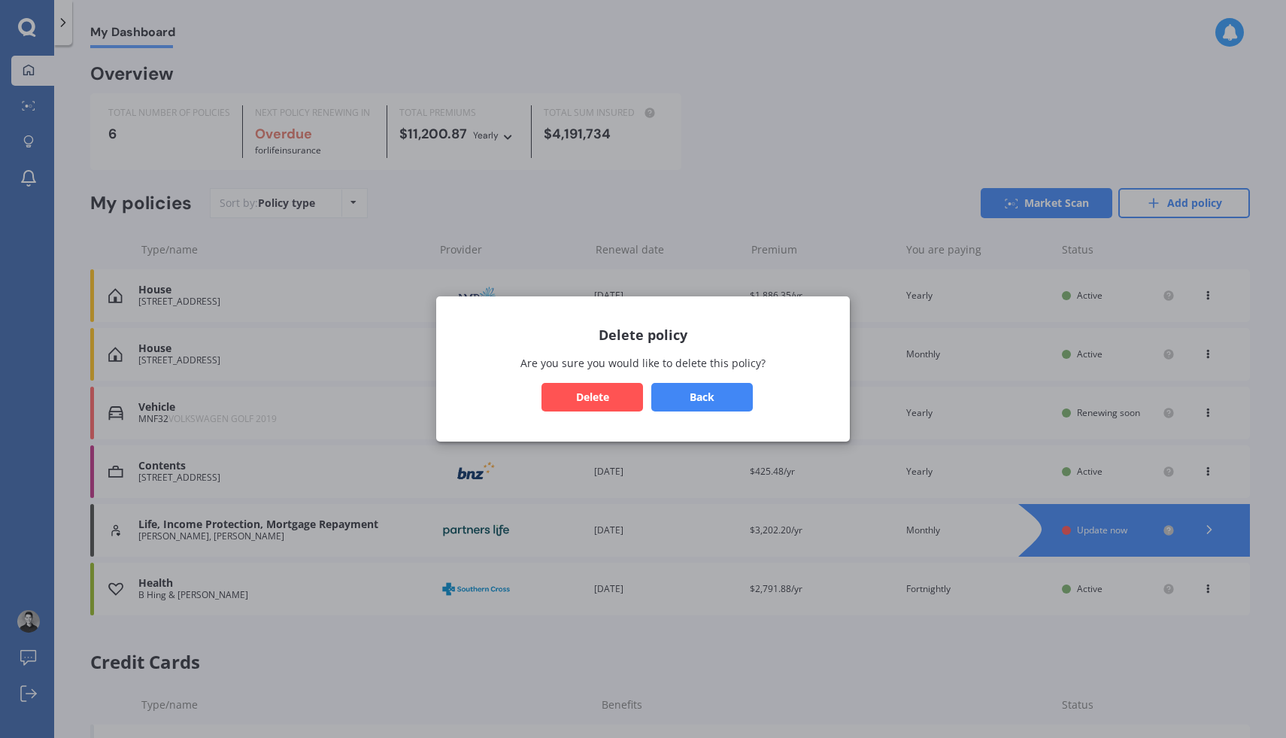
click at [625, 395] on button "Delete" at bounding box center [591, 397] width 101 height 29
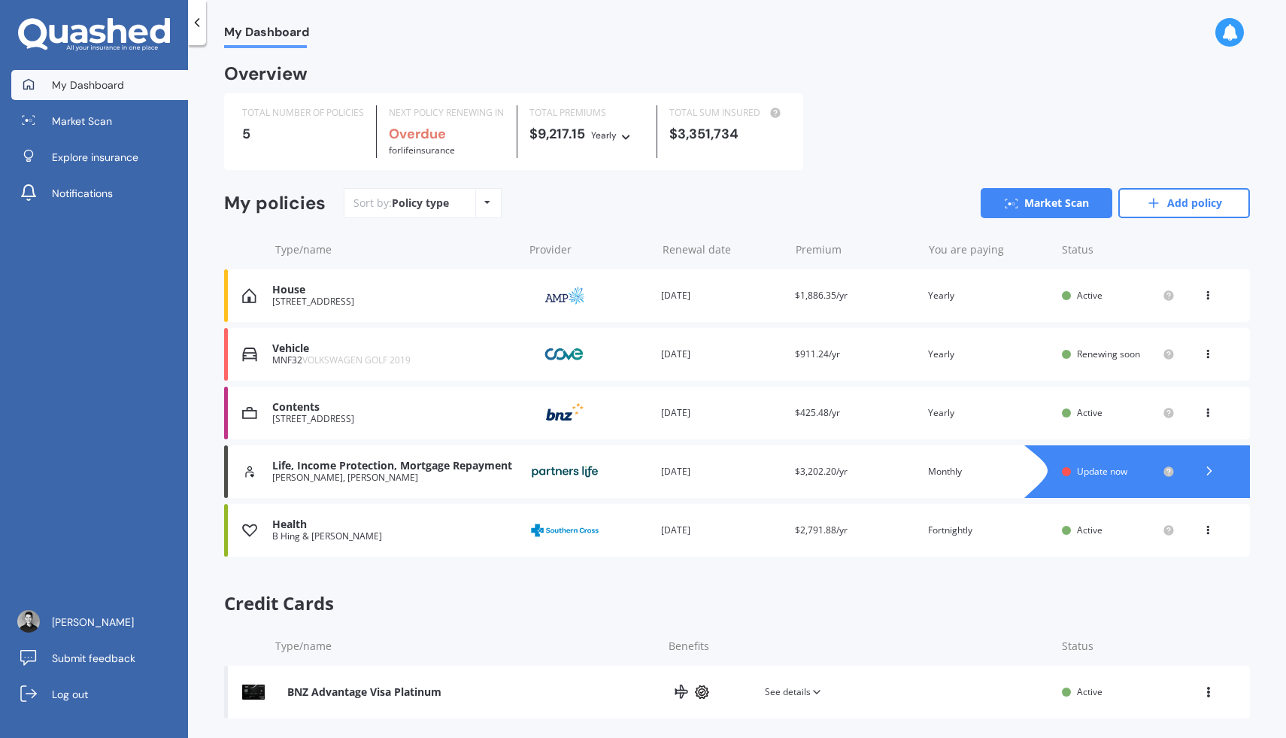
click at [199, 29] on icon at bounding box center [196, 22] width 15 height 15
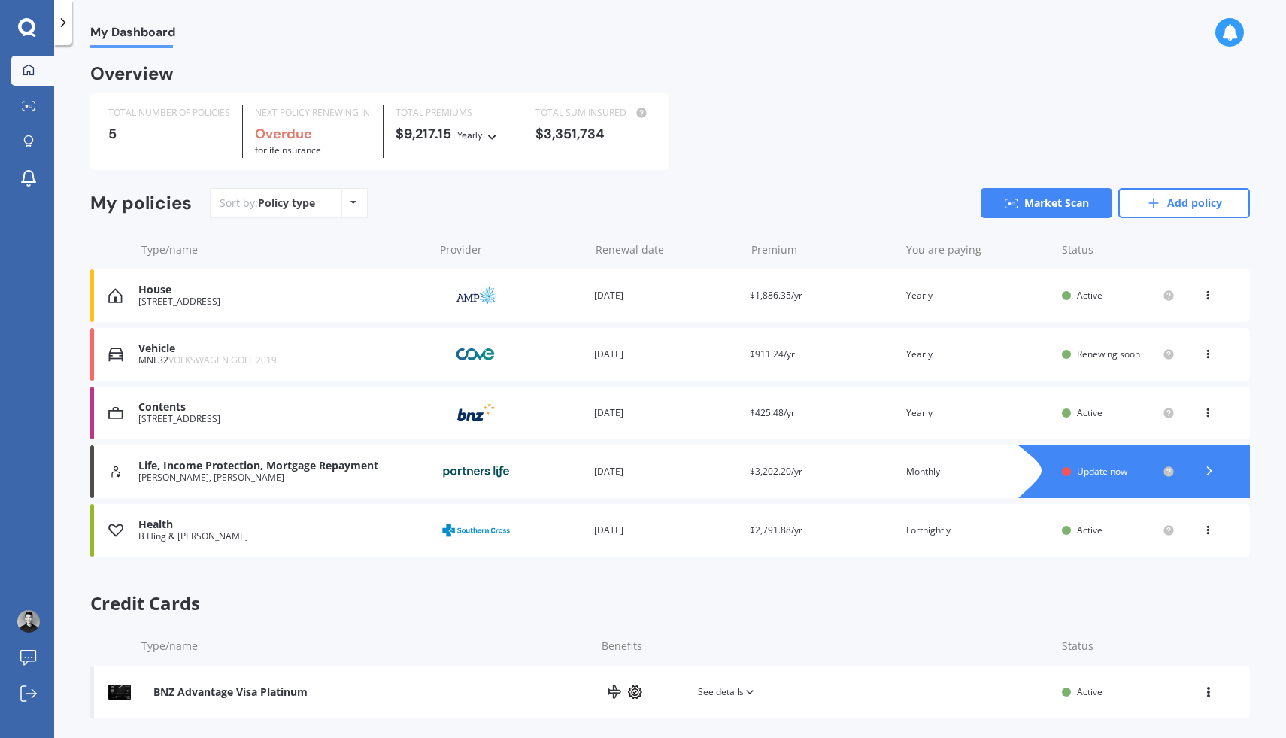
click at [71, 21] on div at bounding box center [63, 22] width 18 height 45
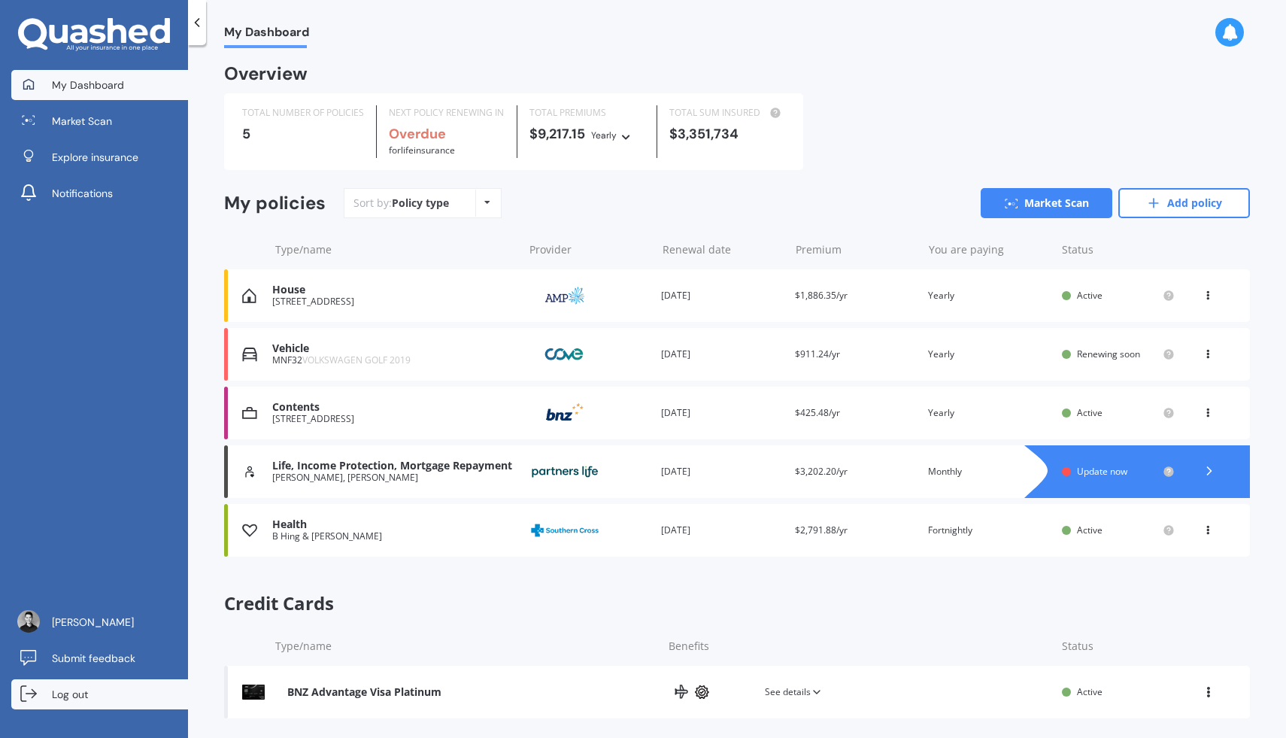
click at [112, 687] on link "Log out" at bounding box center [99, 694] width 177 height 30
